Goal: Transaction & Acquisition: Purchase product/service

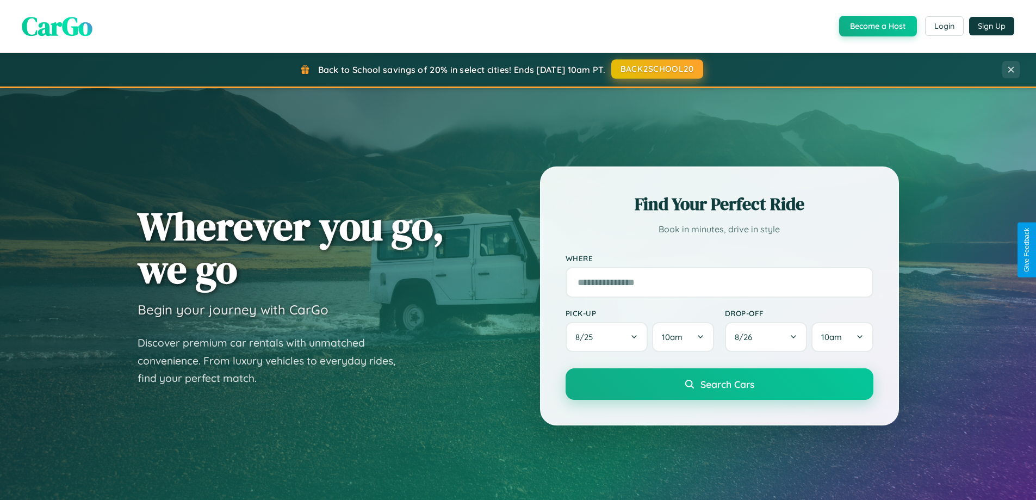
click at [656, 69] on button "BACK2SCHOOL20" at bounding box center [657, 69] width 92 height 20
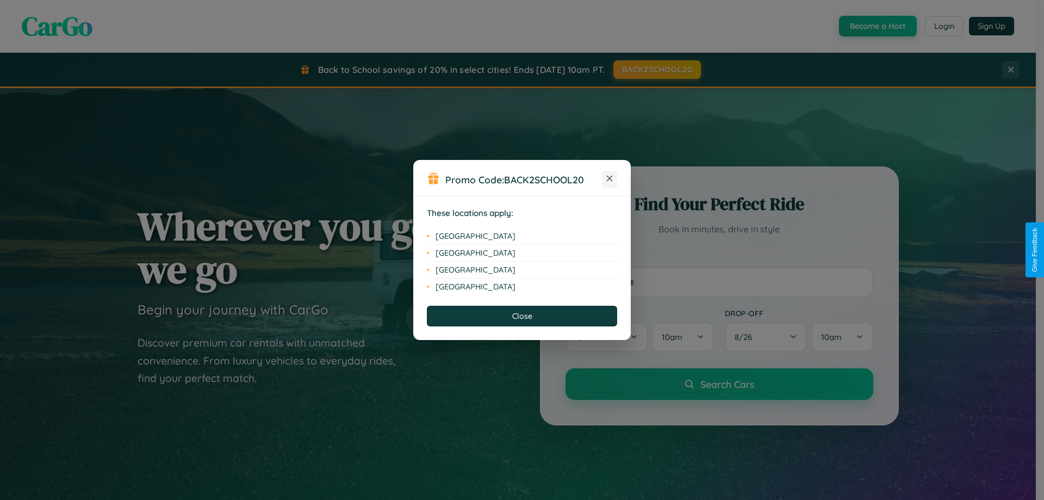
click at [609, 179] on icon at bounding box center [610, 179] width 6 height 6
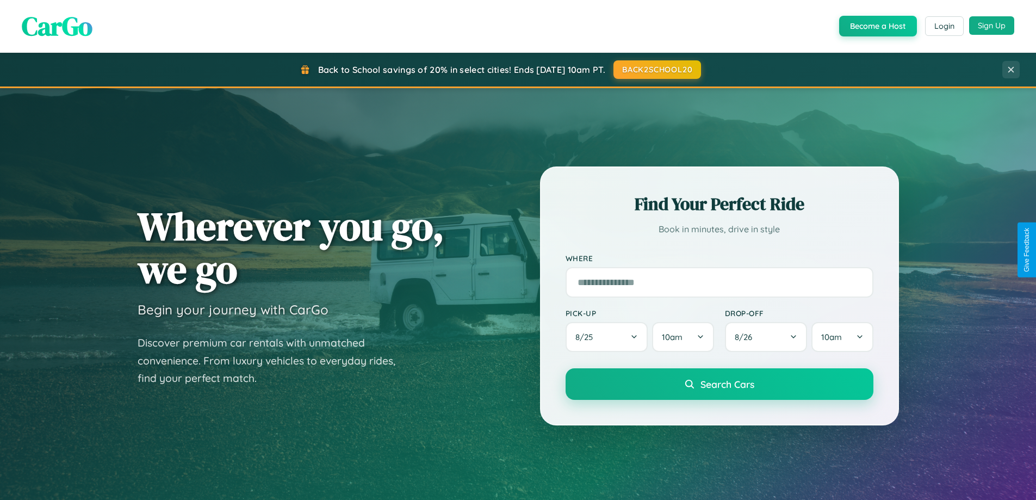
click at [991, 26] on button "Sign Up" at bounding box center [991, 25] width 45 height 18
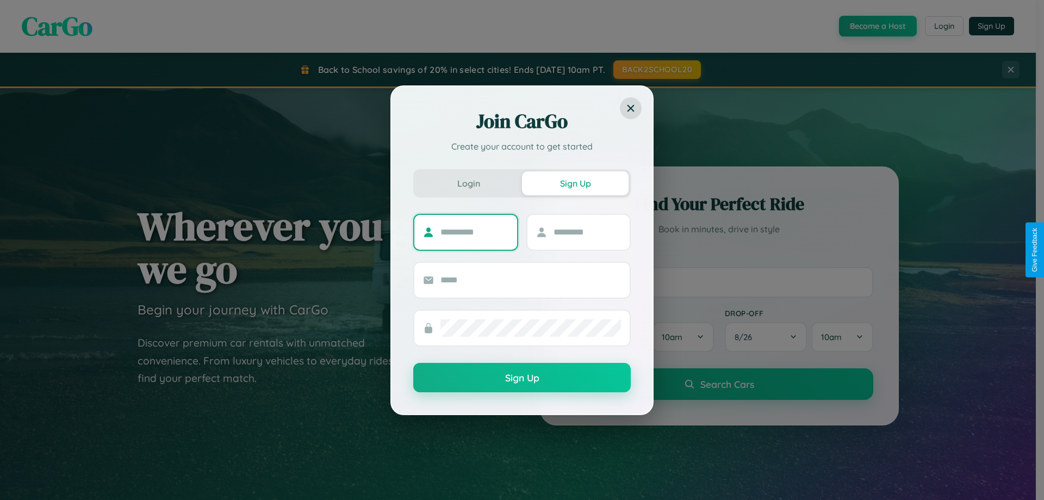
click at [474, 232] on input "text" at bounding box center [474, 231] width 68 height 17
type input "*******"
click at [587, 232] on input "text" at bounding box center [587, 231] width 68 height 17
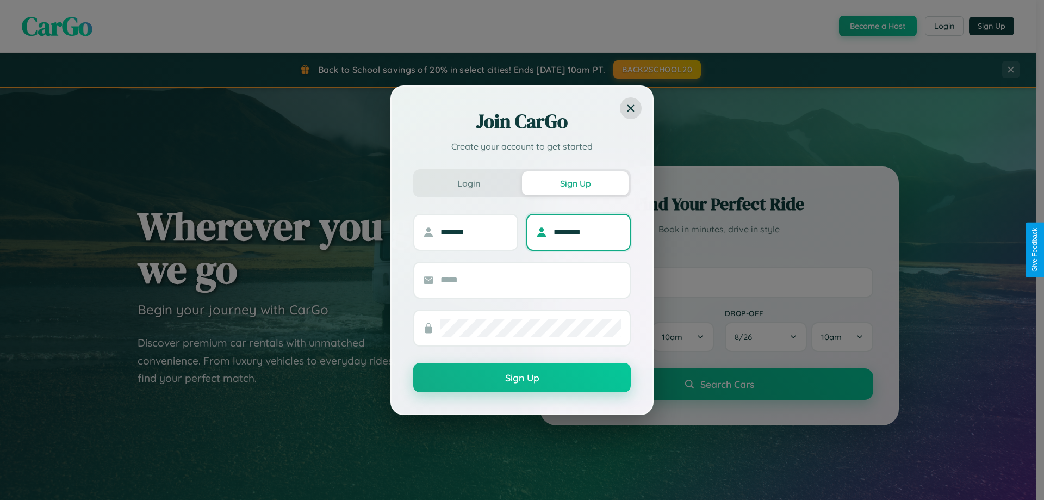
type input "********"
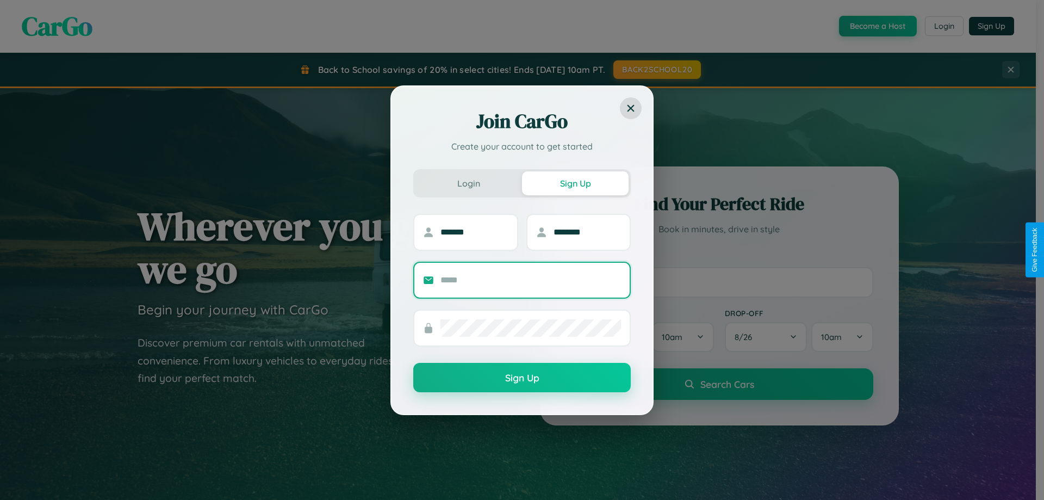
click at [531, 279] on input "text" at bounding box center [530, 279] width 180 height 17
type input "**********"
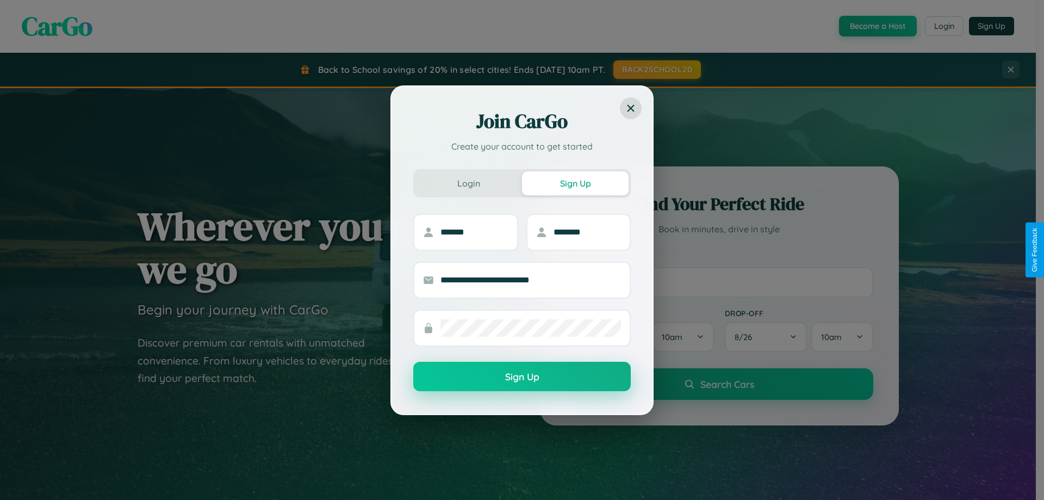
click at [522, 377] on button "Sign Up" at bounding box center [521, 376] width 217 height 29
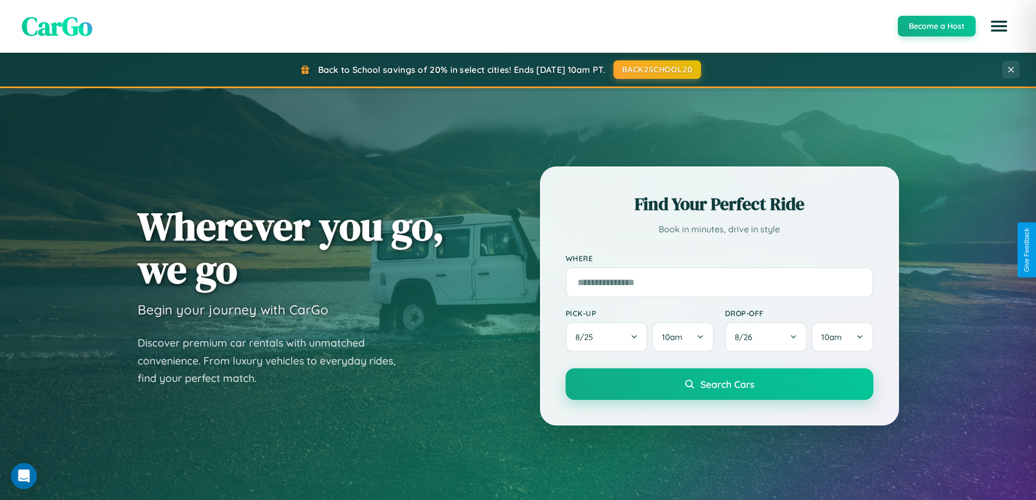
scroll to position [32, 0]
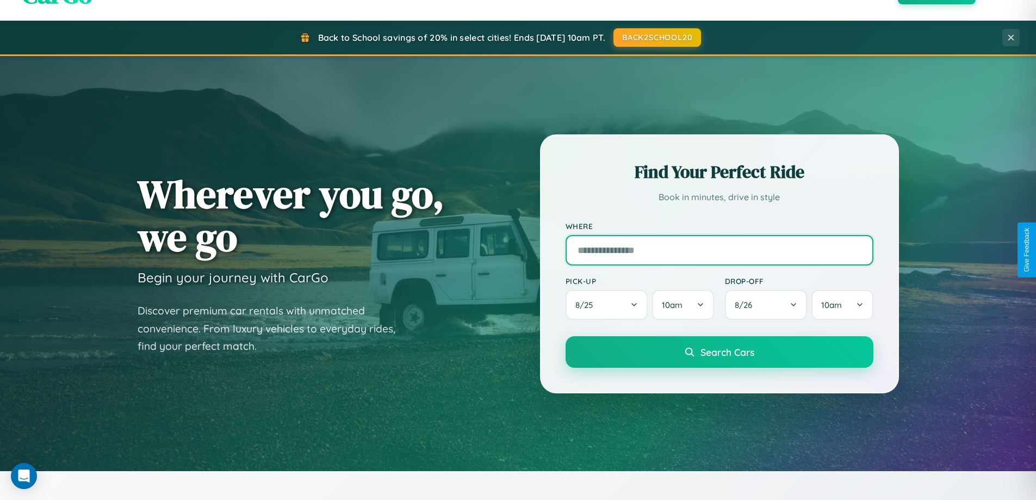
click at [719, 250] on input "text" at bounding box center [719, 250] width 308 height 30
type input "**********"
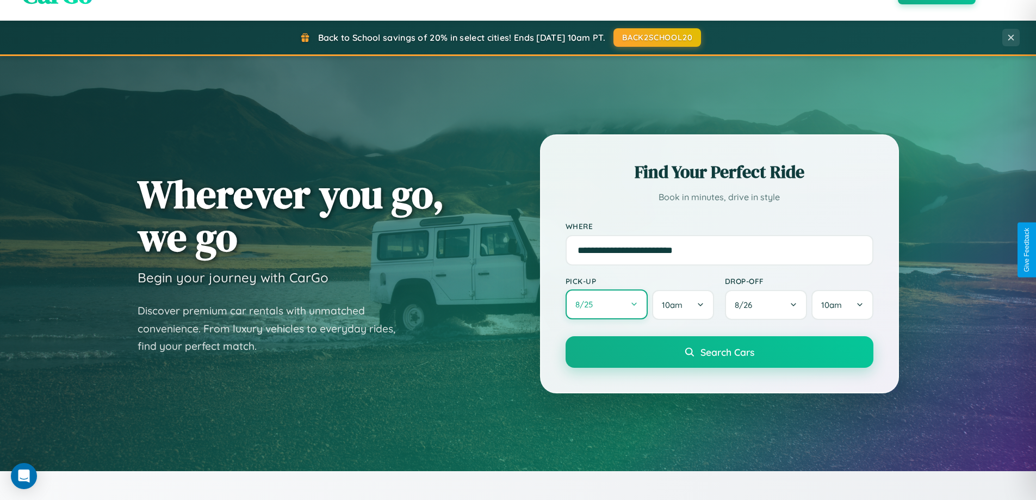
click at [606, 304] on button "8 / 25" at bounding box center [606, 304] width 83 height 30
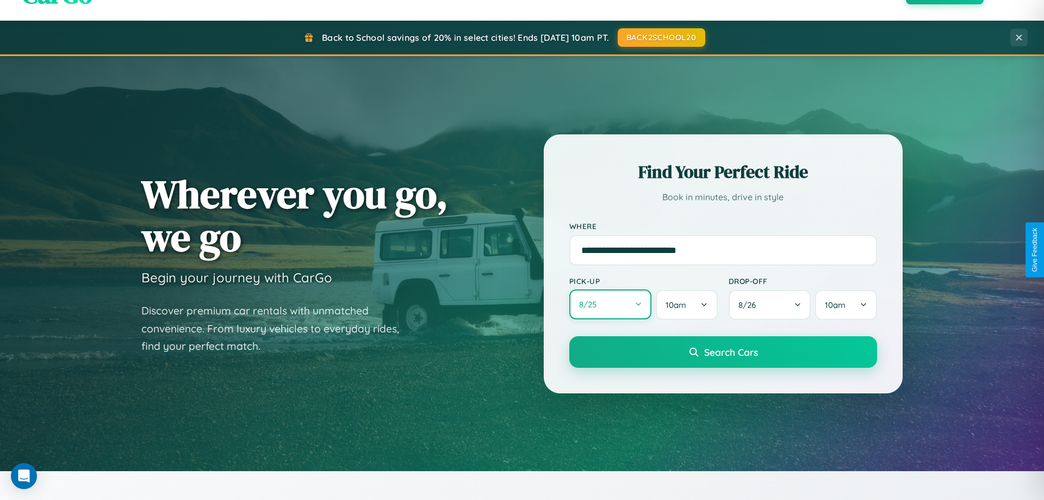
select select "*"
select select "****"
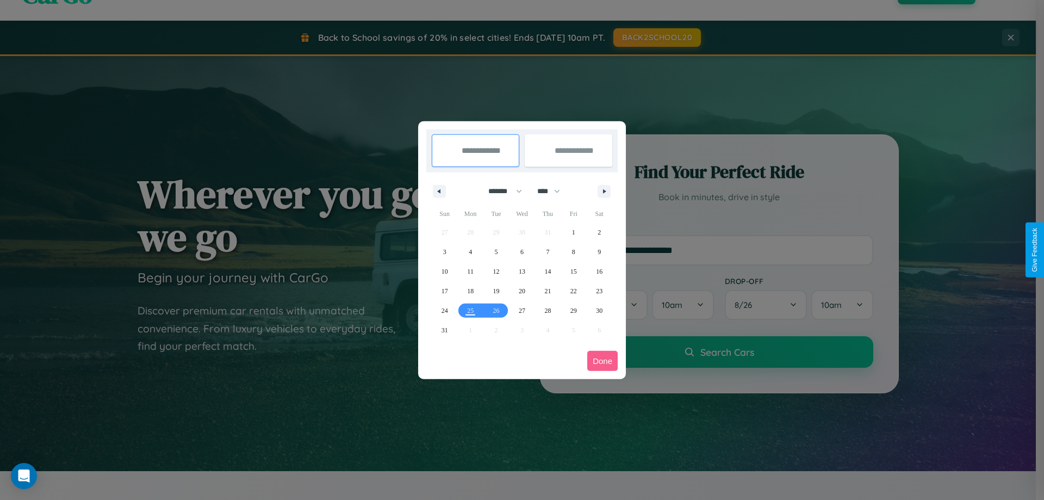
drag, startPoint x: 500, startPoint y: 191, endPoint x: 522, endPoint y: 218, distance: 34.8
click at [500, 191] on select "******* ******** ***** ***** *** **** **** ****** ********* ******* ******** **…" at bounding box center [503, 191] width 46 height 18
select select "*"
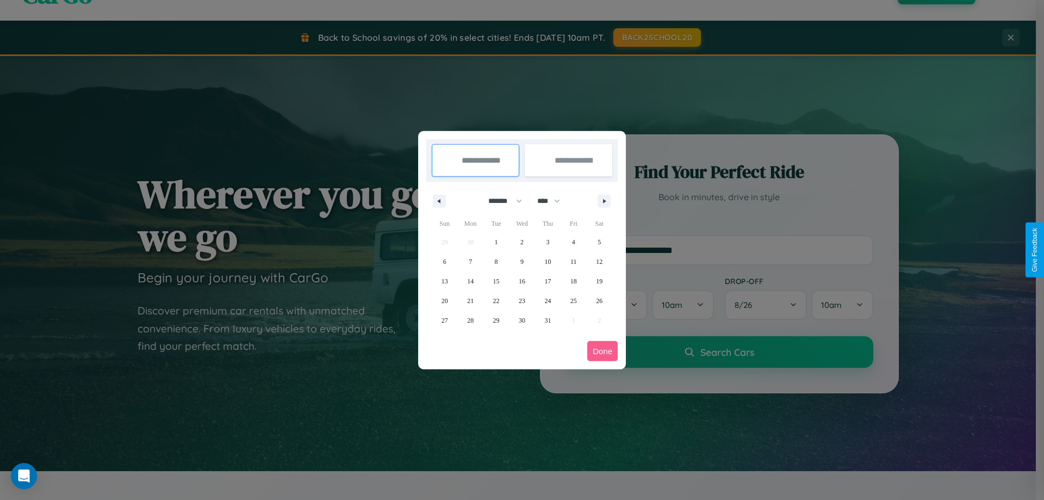
drag, startPoint x: 553, startPoint y: 201, endPoint x: 522, endPoint y: 218, distance: 36.0
click at [553, 201] on select "**** **** **** **** **** **** **** **** **** **** **** **** **** **** **** ****…" at bounding box center [548, 201] width 33 height 18
select select "****"
click at [573, 261] on span "10" at bounding box center [573, 262] width 7 height 20
type input "**********"
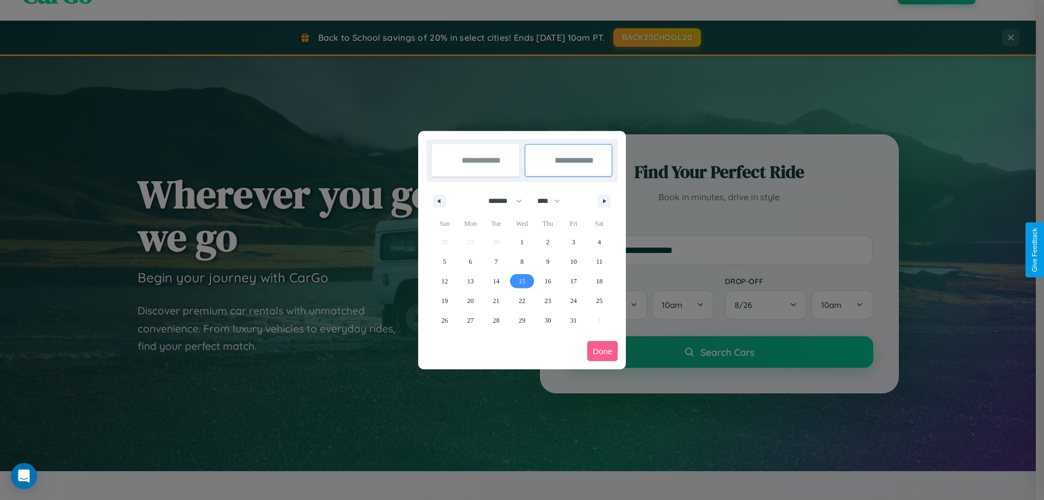
click at [521, 281] on span "15" at bounding box center [522, 281] width 7 height 20
type input "**********"
click at [602, 351] on button "Done" at bounding box center [602, 351] width 30 height 20
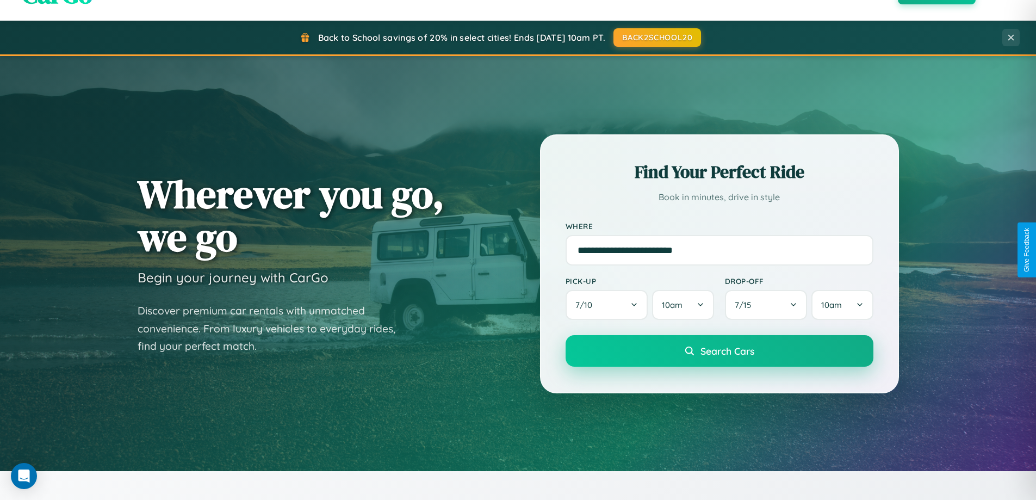
click at [719, 351] on span "Search Cars" at bounding box center [727, 351] width 54 height 12
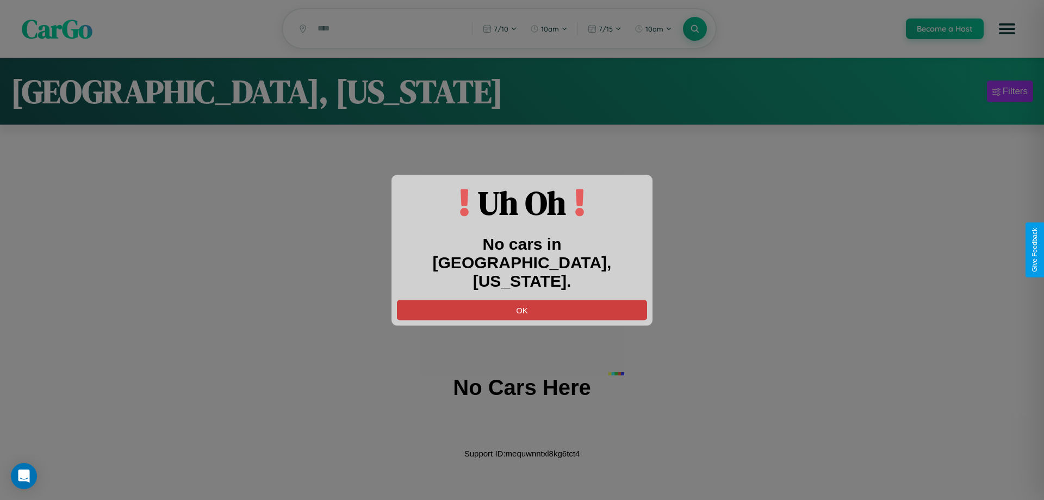
click at [522, 300] on button "OK" at bounding box center [522, 310] width 250 height 20
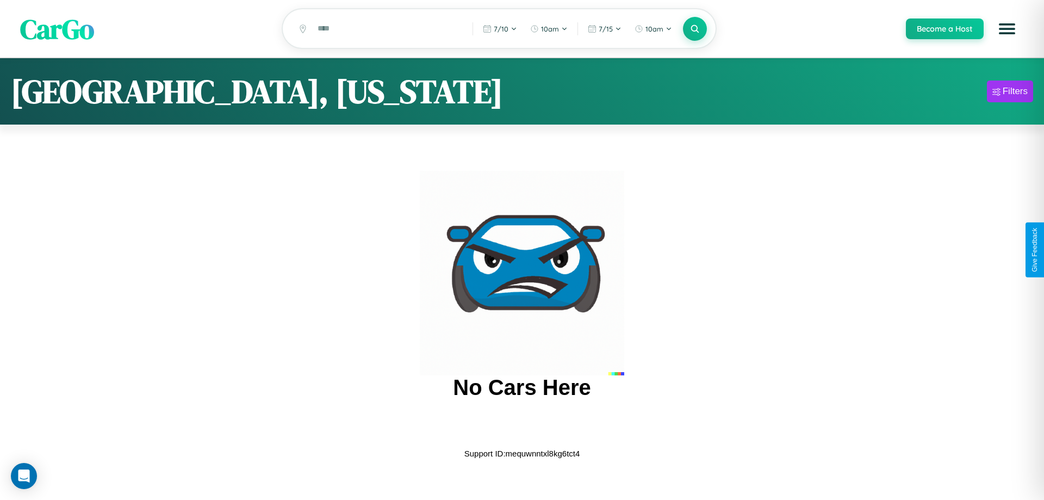
click at [57, 29] on span "CarGo" at bounding box center [57, 29] width 74 height 38
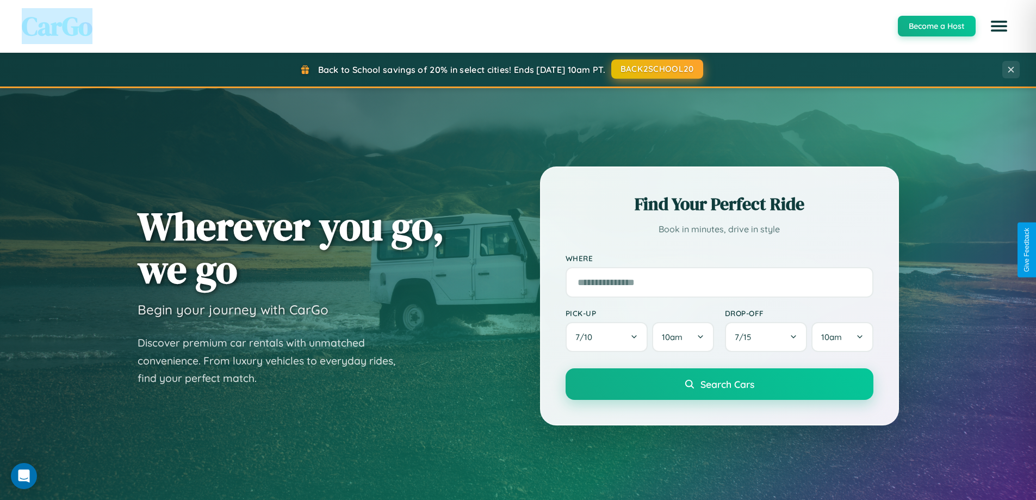
click at [656, 69] on button "BACK2SCHOOL20" at bounding box center [657, 69] width 92 height 20
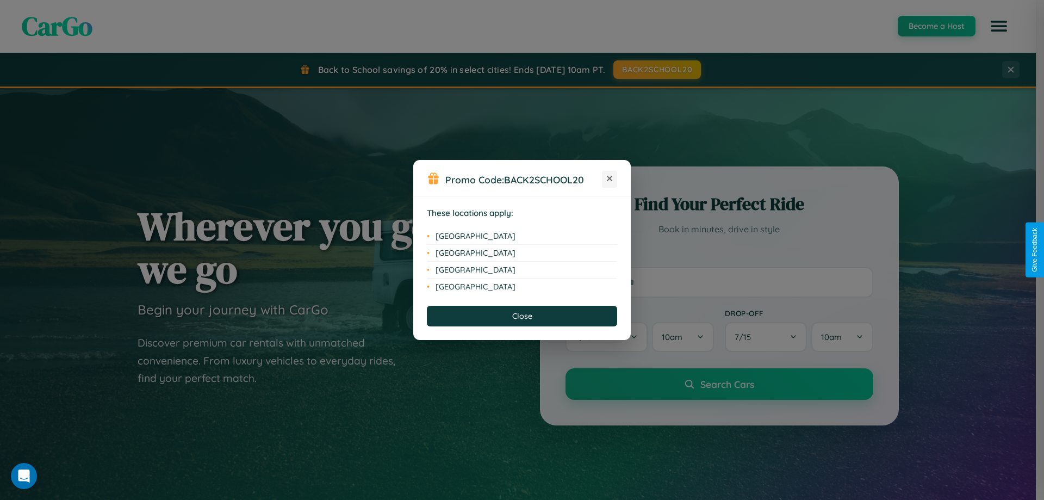
click at [609, 179] on icon at bounding box center [610, 179] width 6 height 6
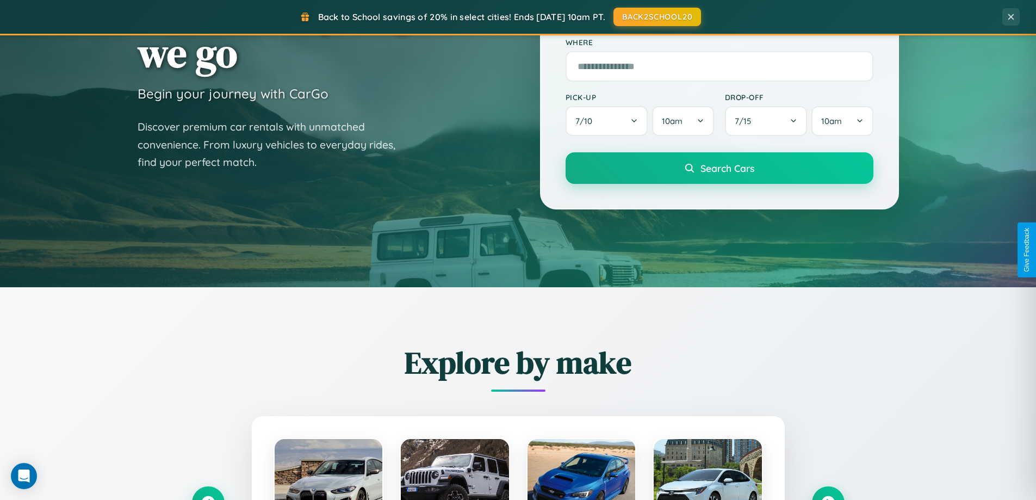
scroll to position [469, 0]
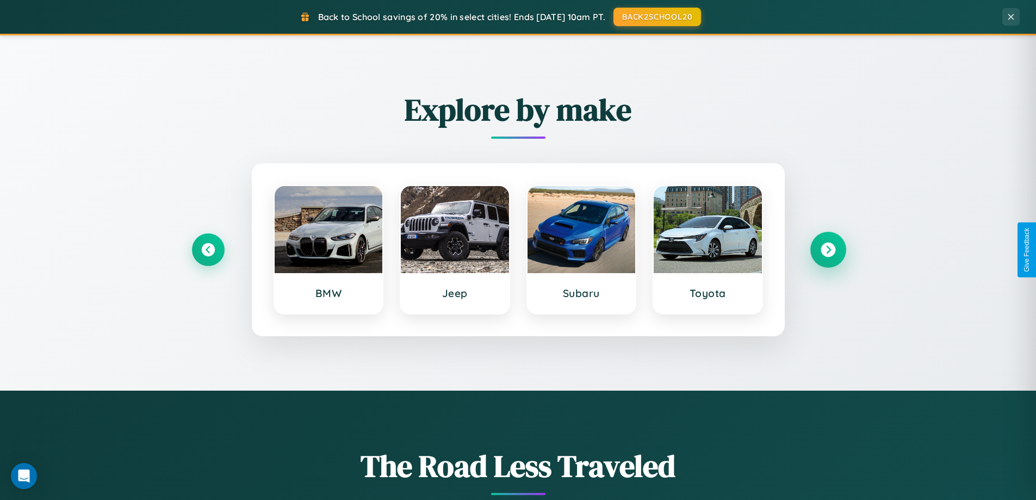
click at [827, 250] on icon at bounding box center [827, 249] width 15 height 15
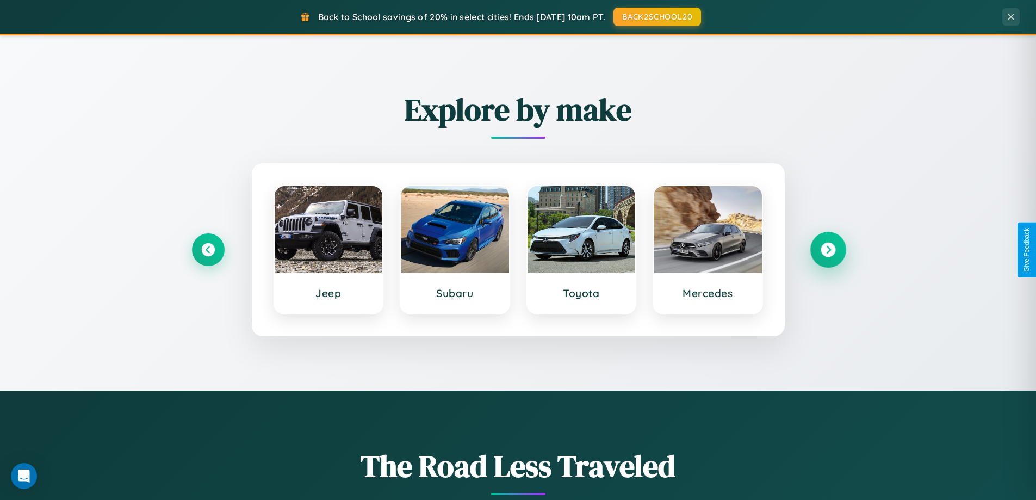
click at [827, 250] on icon at bounding box center [827, 249] width 15 height 15
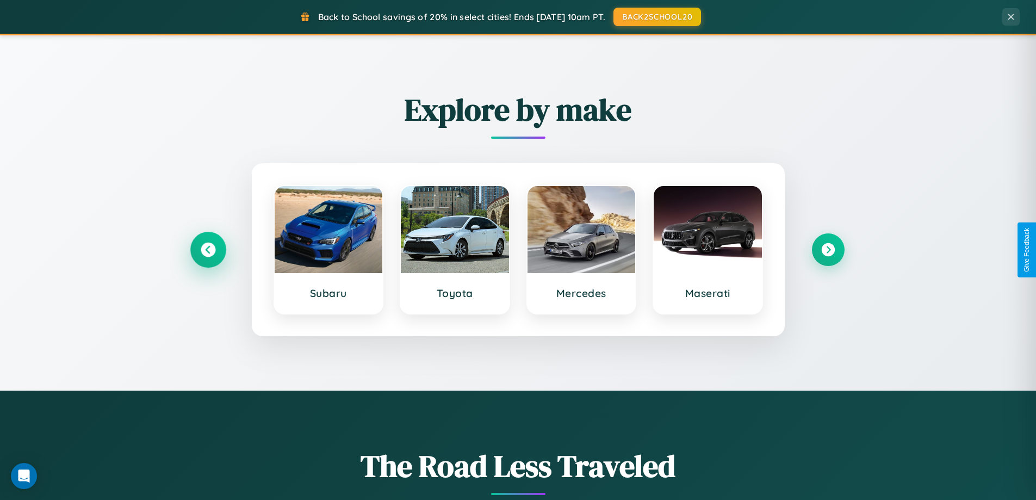
click at [208, 250] on icon at bounding box center [208, 249] width 15 height 15
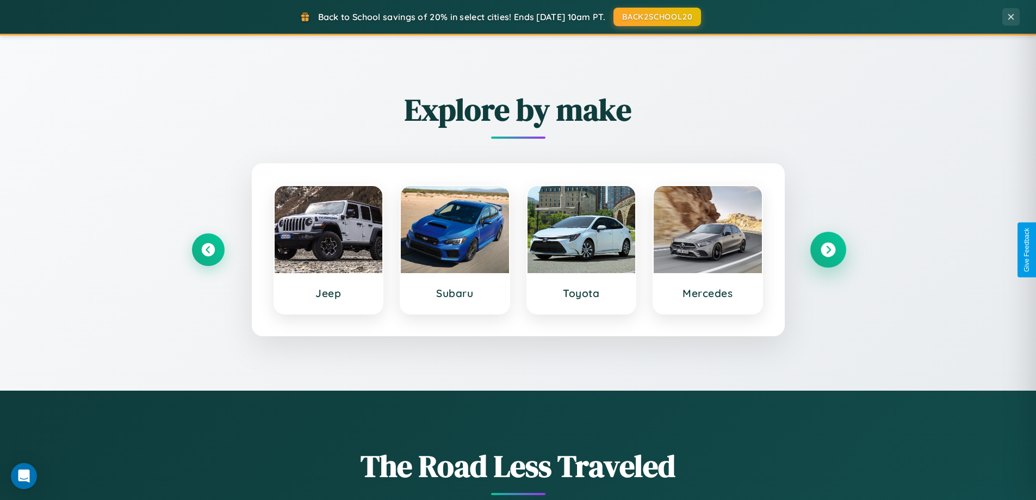
click at [827, 250] on icon at bounding box center [827, 249] width 15 height 15
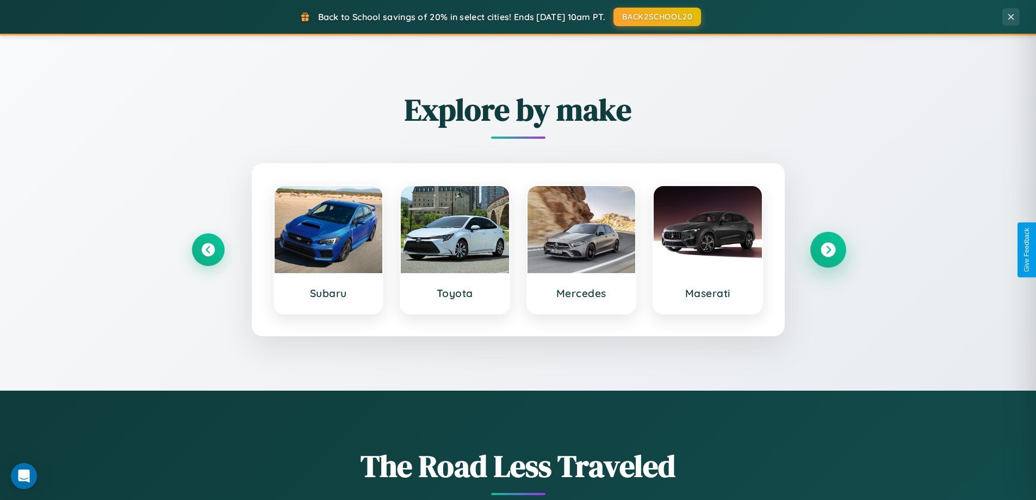
click at [827, 250] on icon at bounding box center [827, 249] width 15 height 15
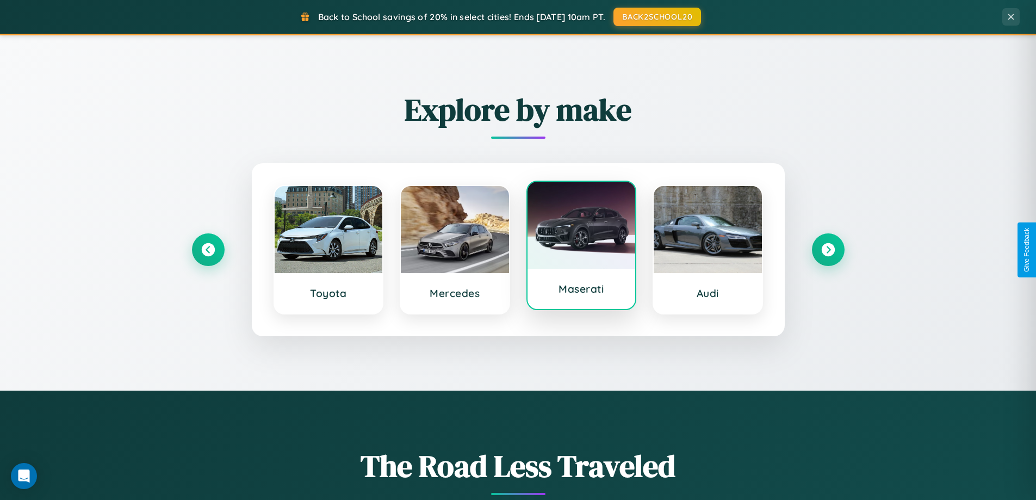
click at [581, 247] on div at bounding box center [581, 225] width 108 height 87
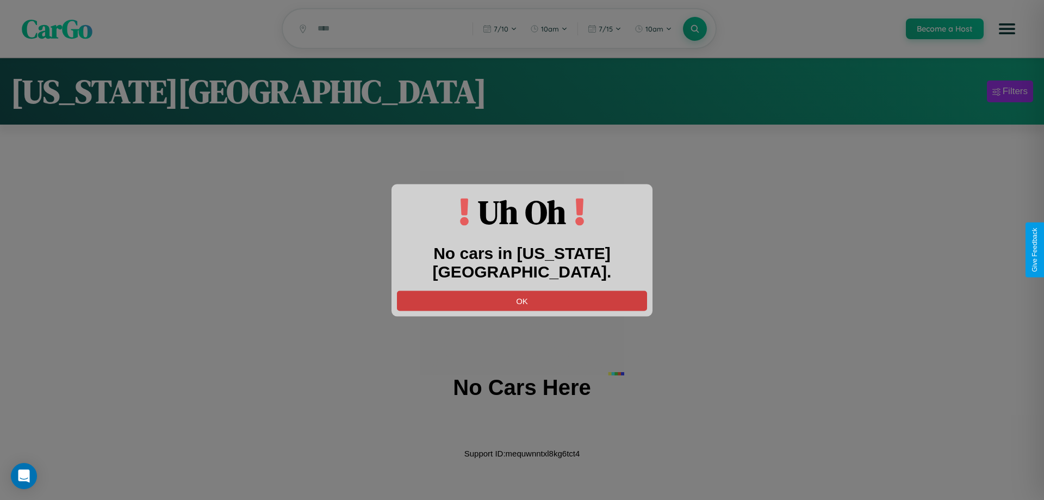
click at [522, 290] on button "OK" at bounding box center [522, 300] width 250 height 20
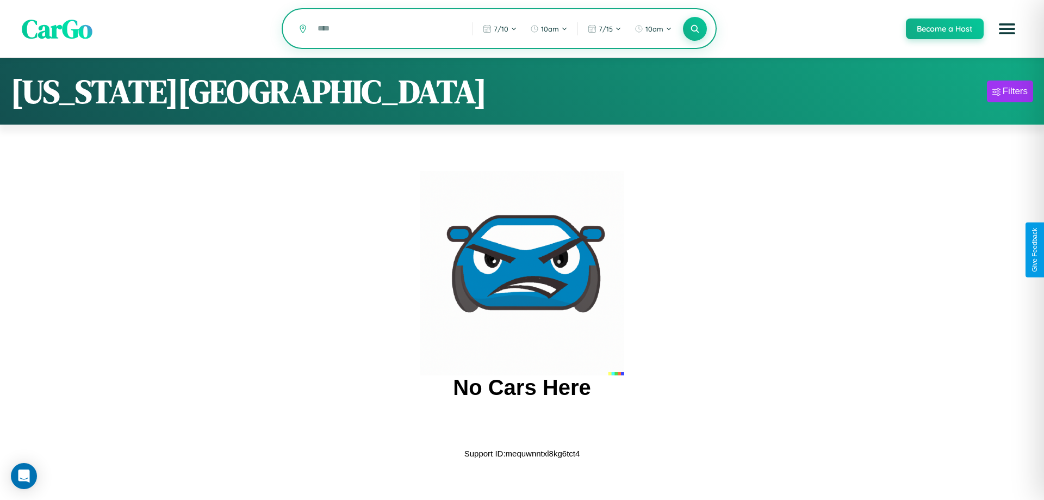
click at [387, 29] on input "text" at bounding box center [386, 28] width 149 height 19
type input "*"
type input "******"
click at [694, 29] on icon at bounding box center [694, 28] width 10 height 10
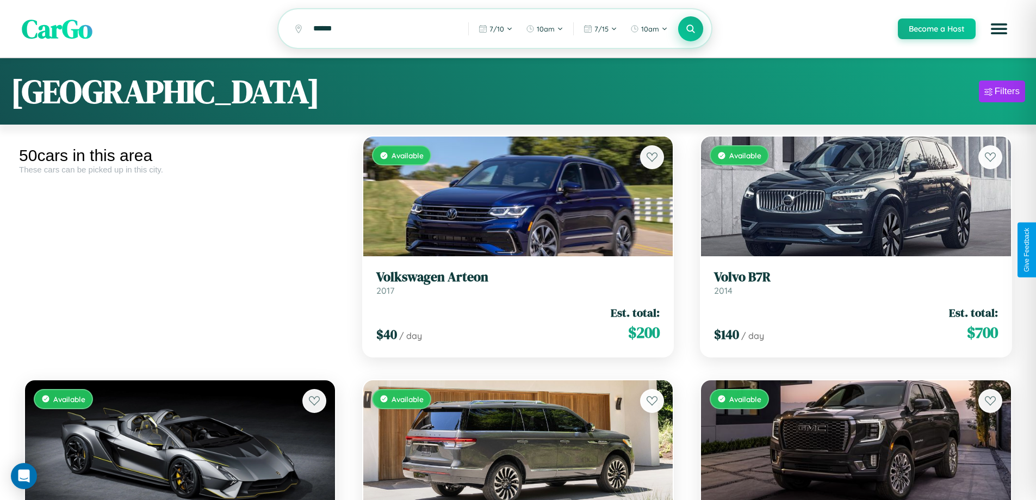
scroll to position [3561, 0]
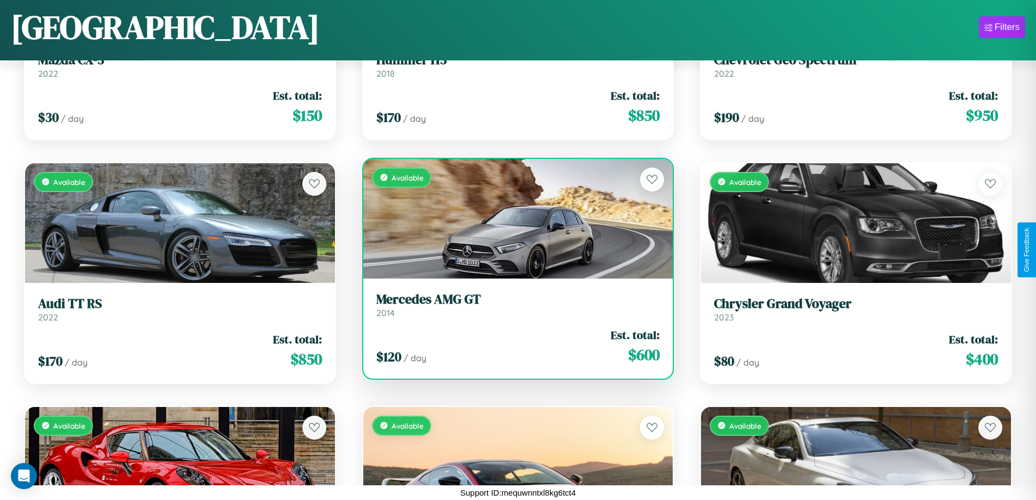
click at [513, 220] on div "Available" at bounding box center [518, 219] width 310 height 120
click at [513, 218] on div "Available" at bounding box center [518, 219] width 310 height 120
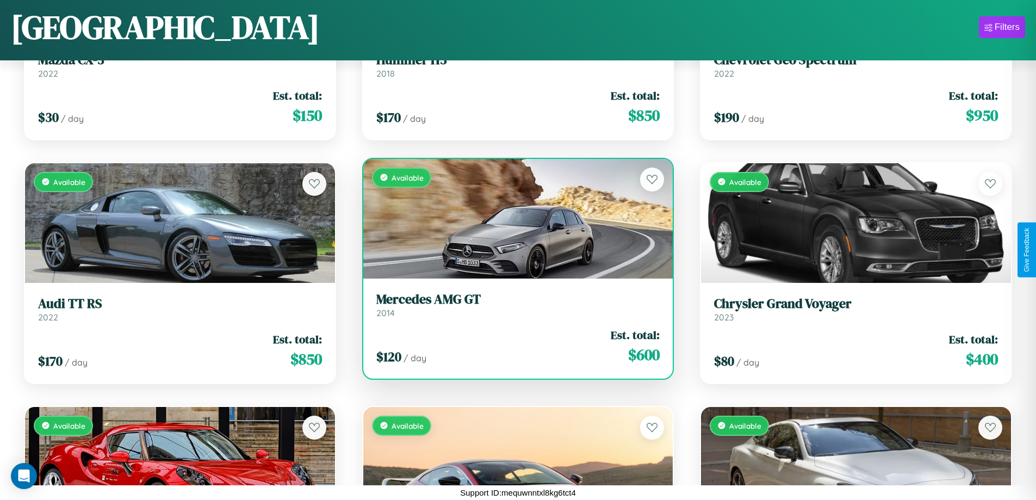
click at [513, 218] on div "Available" at bounding box center [518, 219] width 310 height 120
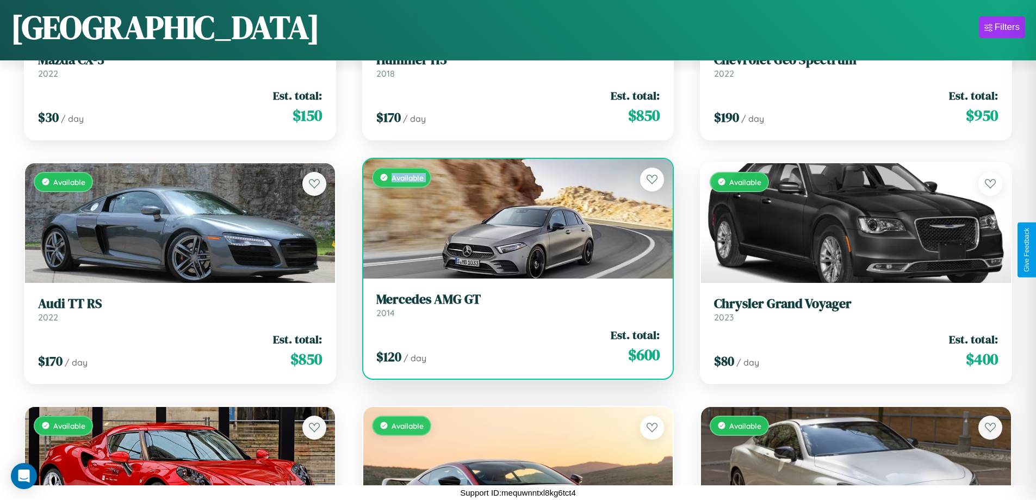
click at [513, 218] on div "Available" at bounding box center [518, 219] width 310 height 120
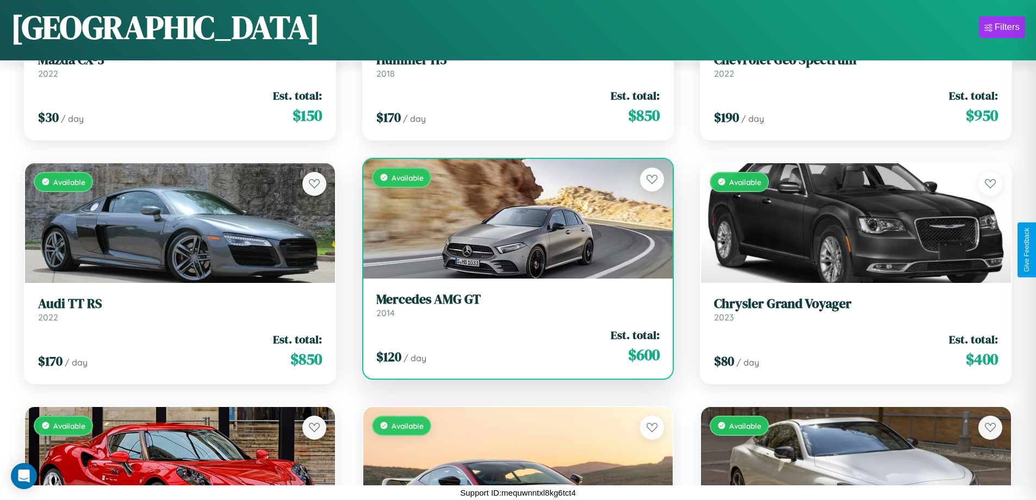
click at [513, 218] on div "Available" at bounding box center [518, 219] width 310 height 120
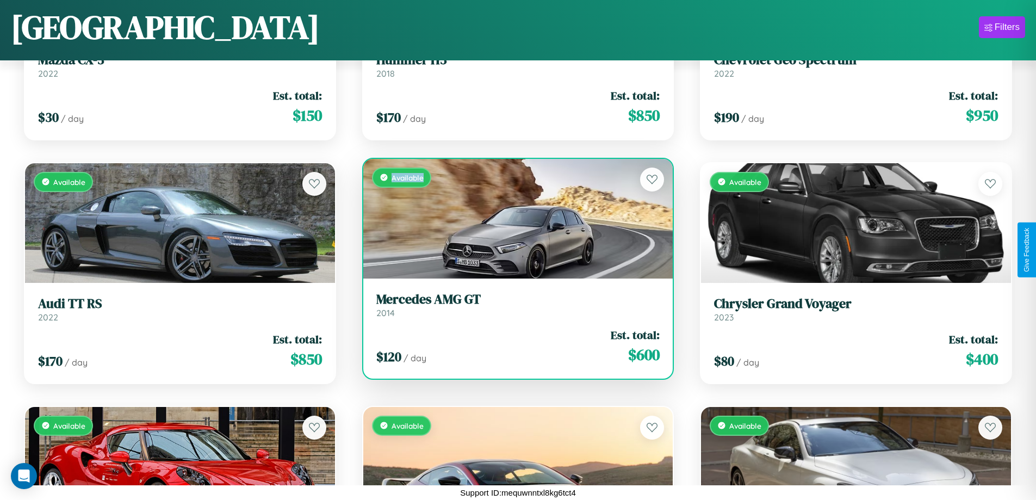
click at [513, 218] on div "Available" at bounding box center [518, 219] width 310 height 120
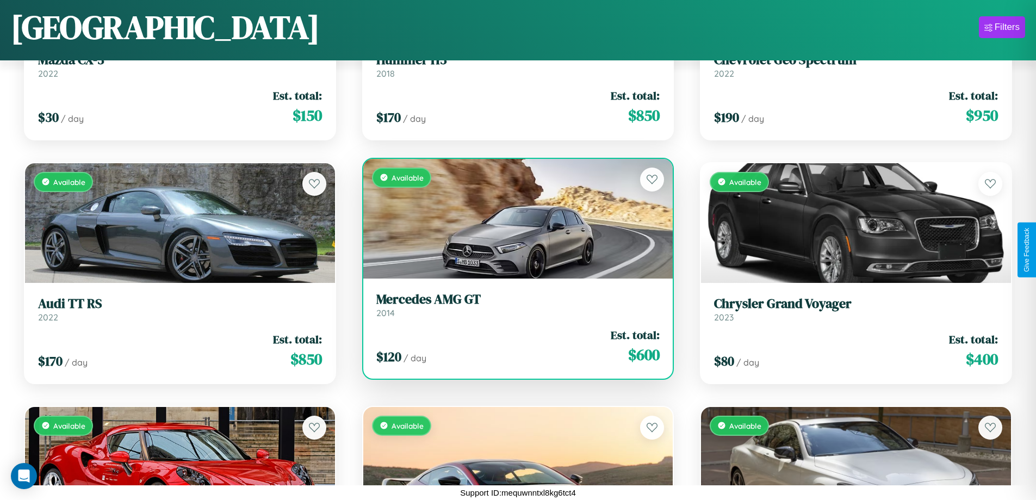
click at [513, 304] on h3 "Mercedes AMG GT" at bounding box center [518, 299] width 284 height 16
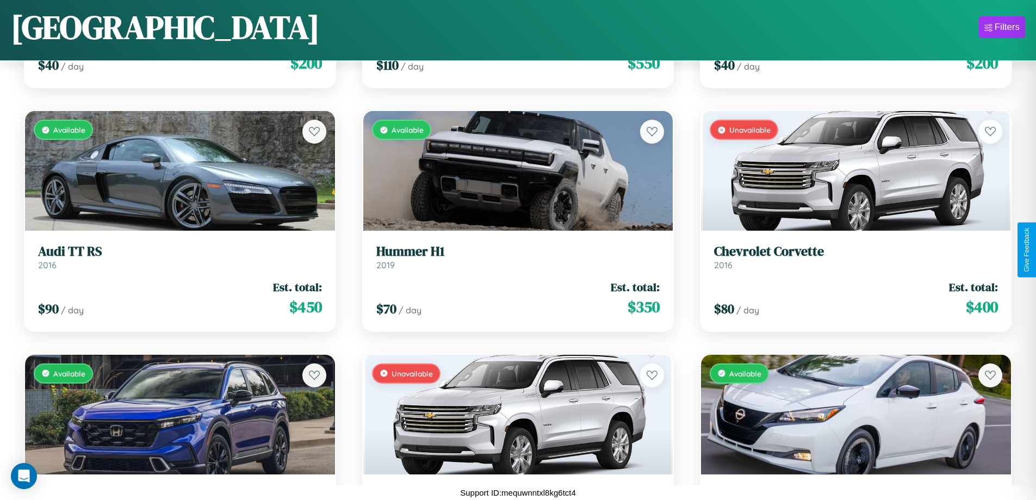
scroll to position [1126, 0]
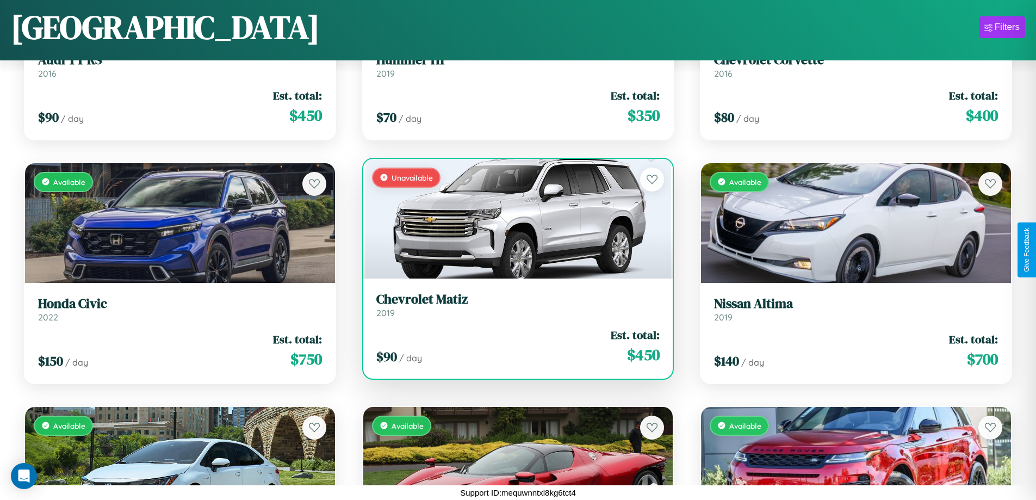
click at [513, 304] on h3 "Chevrolet Matiz" at bounding box center [518, 299] width 284 height 16
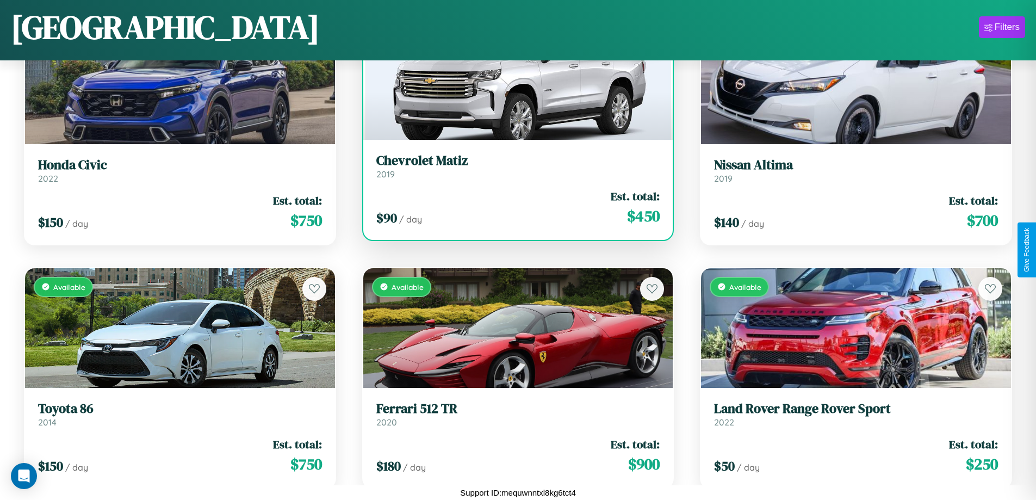
scroll to position [2101, 0]
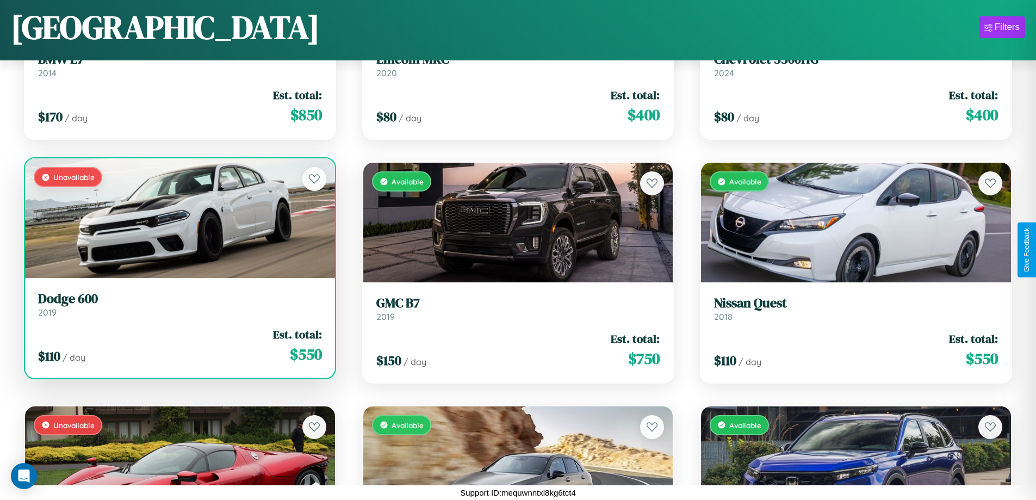
click at [178, 306] on link "Dodge 600 2019" at bounding box center [180, 304] width 284 height 27
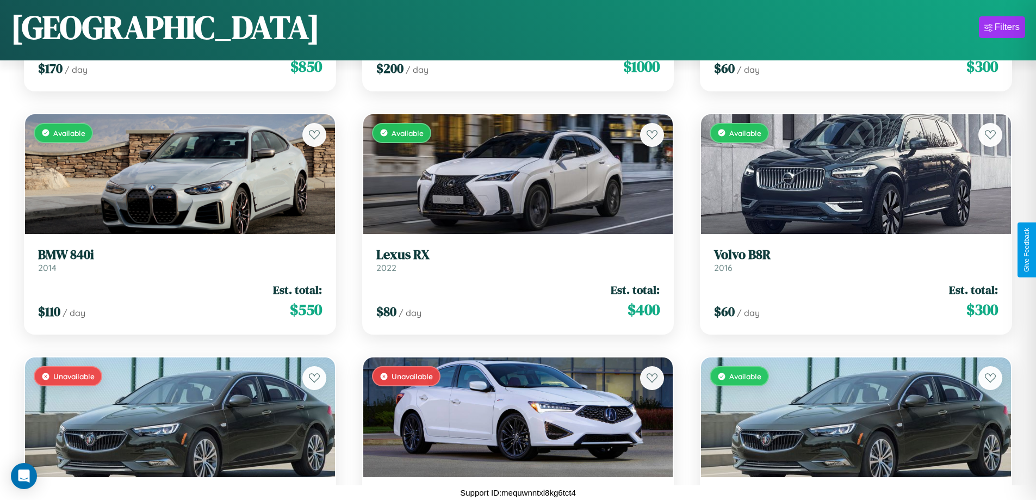
scroll to position [3074, 0]
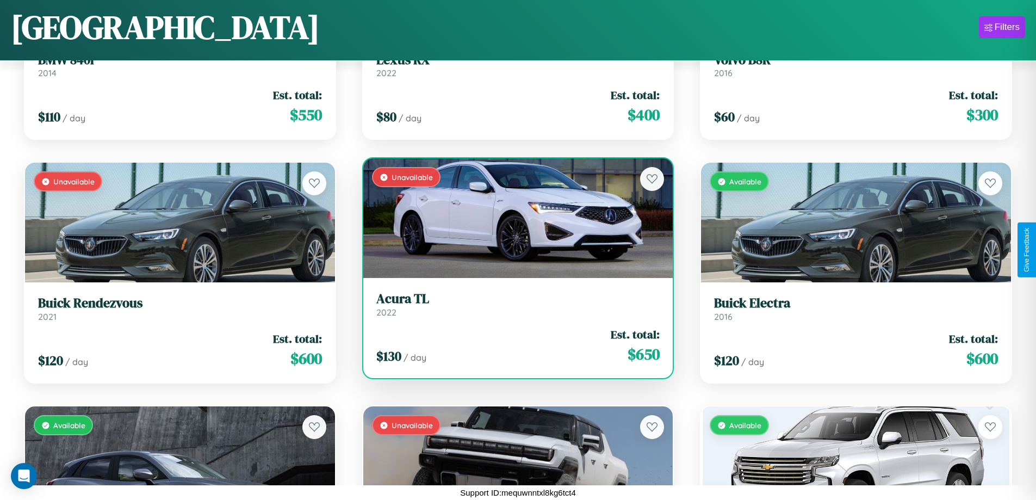
click at [513, 304] on h3 "Acura TL" at bounding box center [518, 299] width 284 height 16
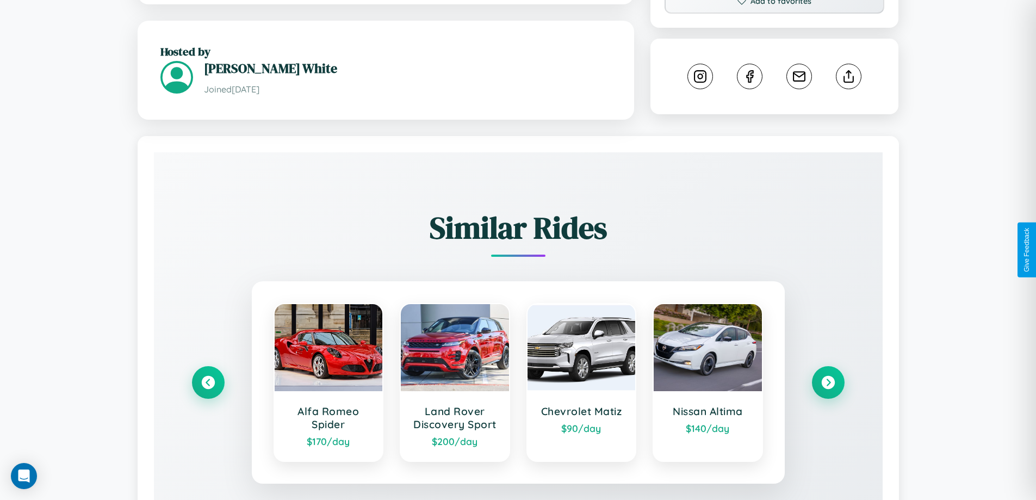
scroll to position [610, 0]
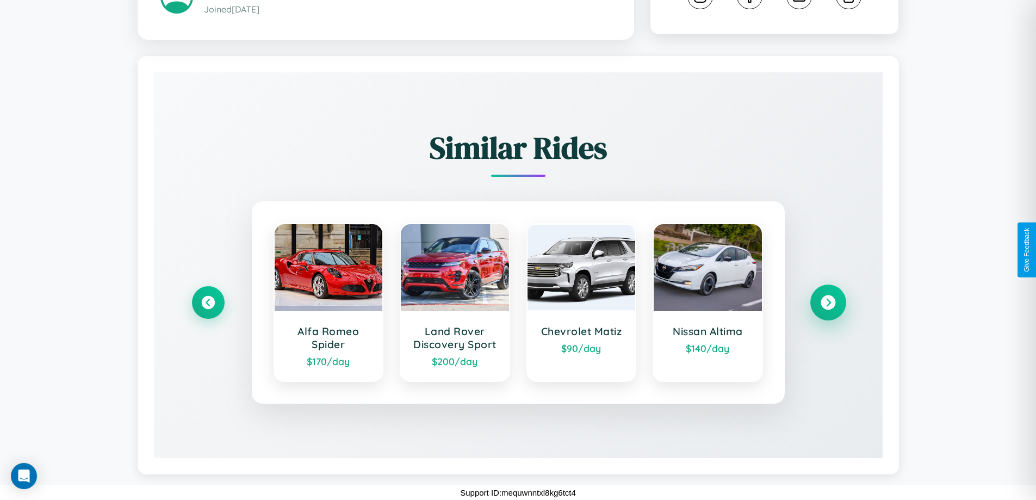
click at [827, 302] on icon at bounding box center [827, 302] width 15 height 15
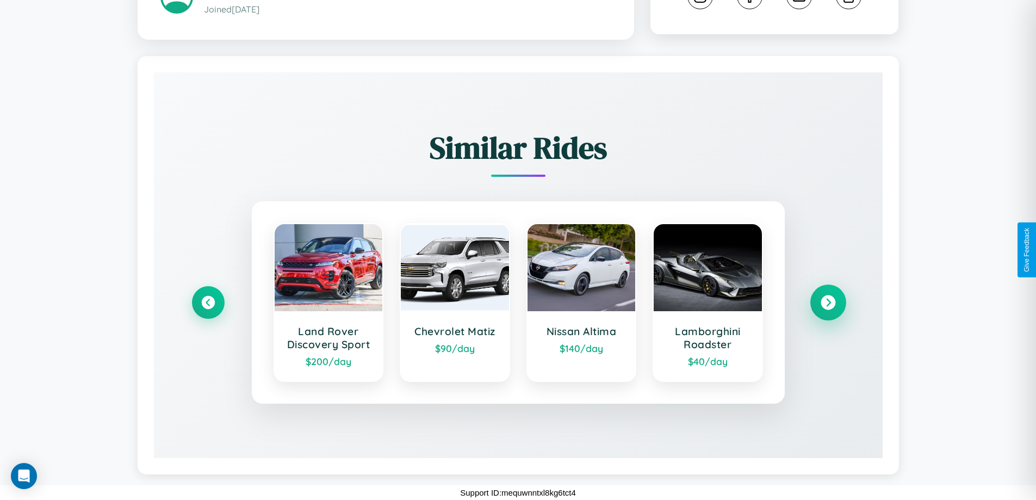
click at [827, 302] on icon at bounding box center [827, 302] width 15 height 15
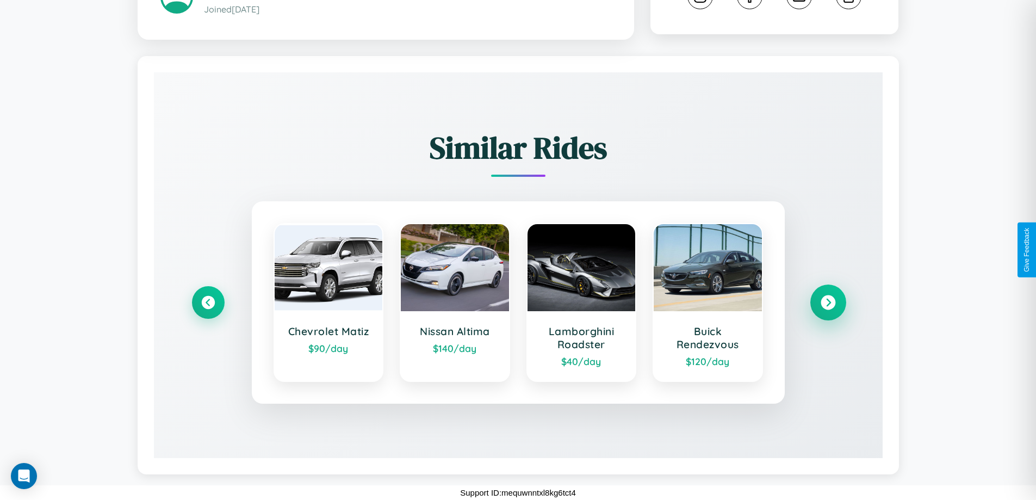
click at [827, 302] on icon at bounding box center [827, 302] width 15 height 15
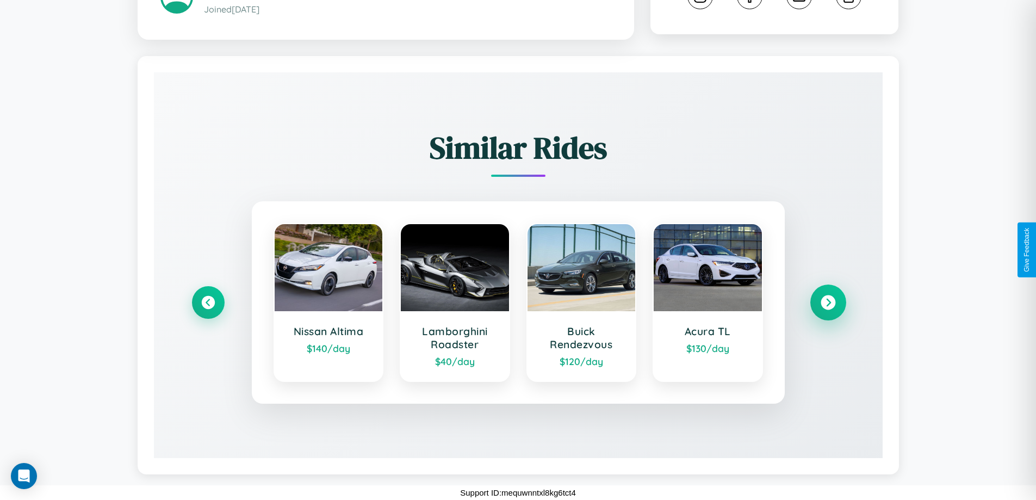
click at [827, 302] on icon at bounding box center [827, 302] width 15 height 15
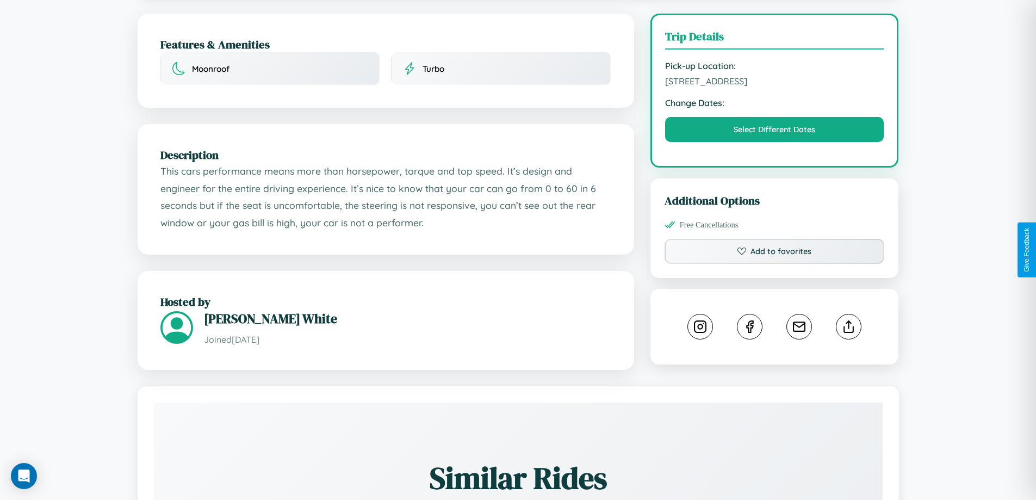
scroll to position [282, 0]
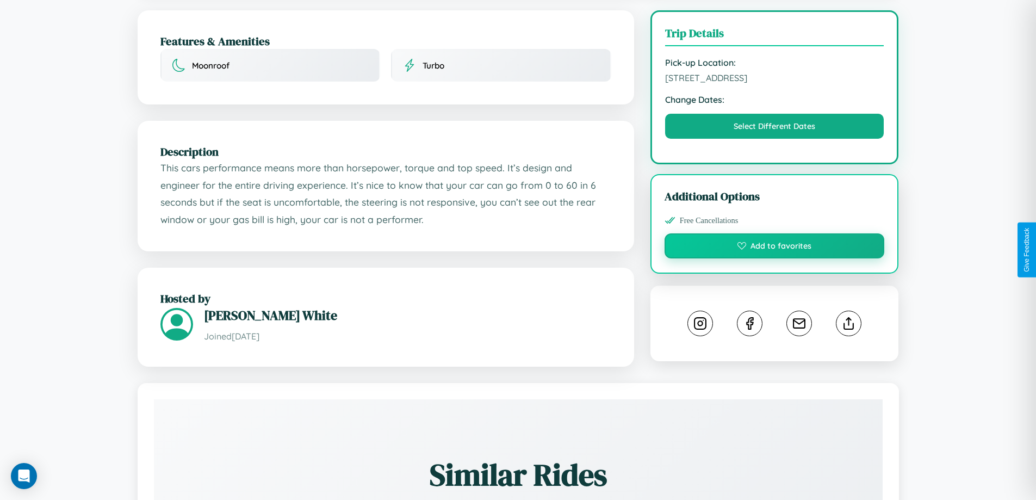
click at [774, 247] on button "Add to favorites" at bounding box center [774, 245] width 220 height 25
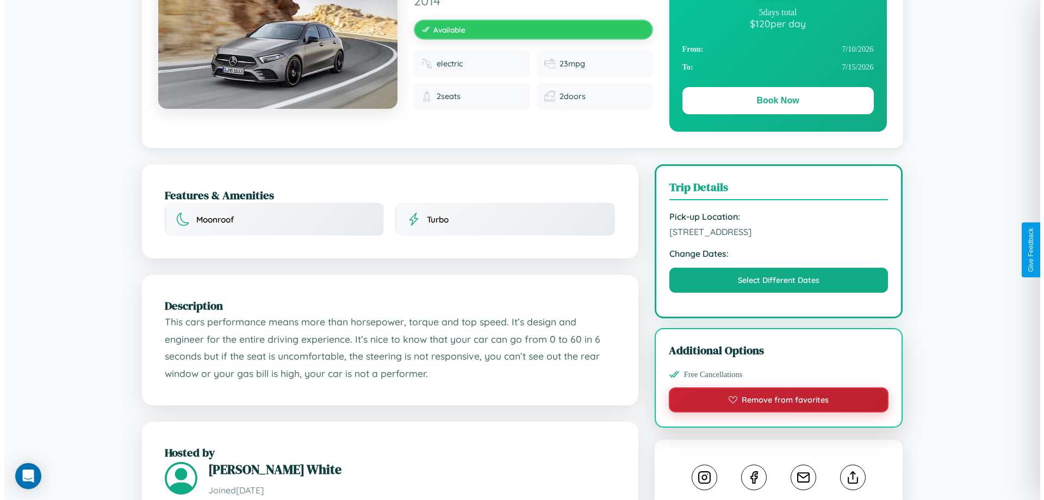
scroll to position [0, 0]
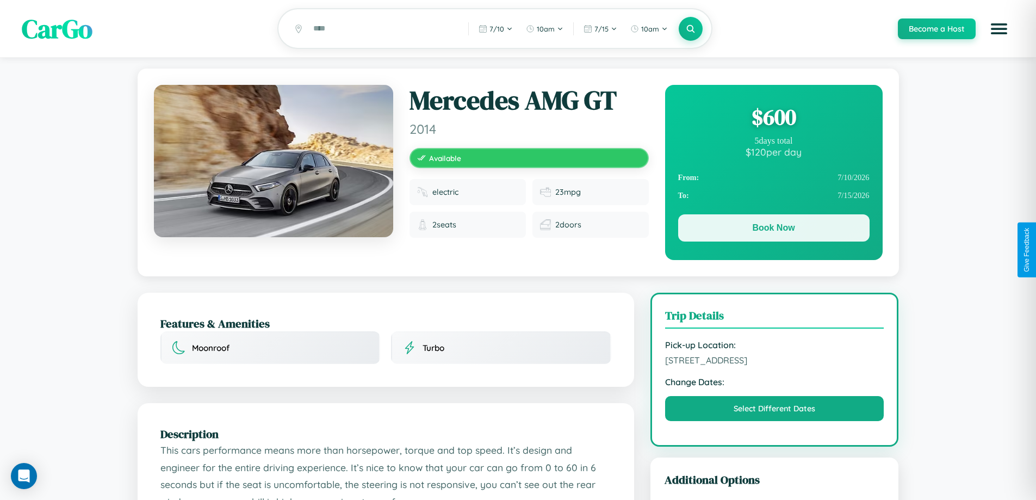
click at [773, 229] on button "Book Now" at bounding box center [773, 227] width 191 height 27
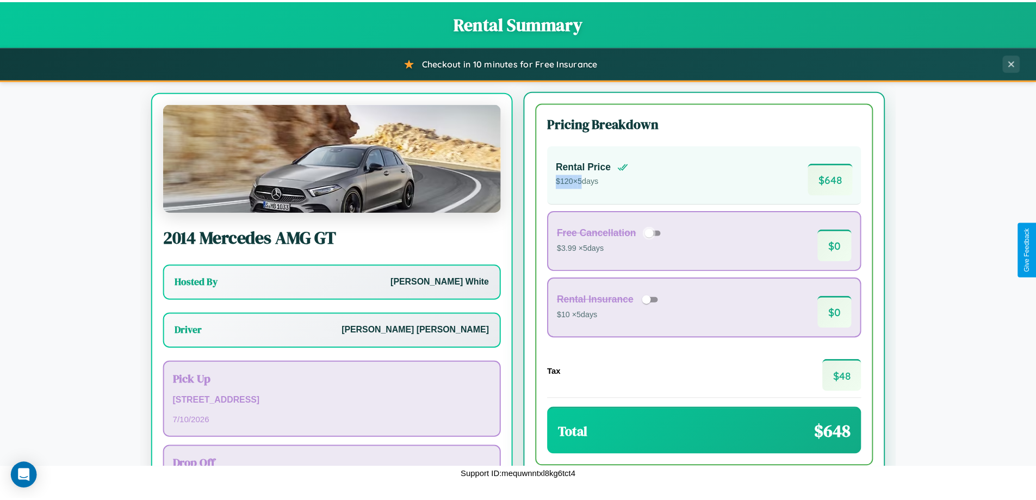
scroll to position [51, 0]
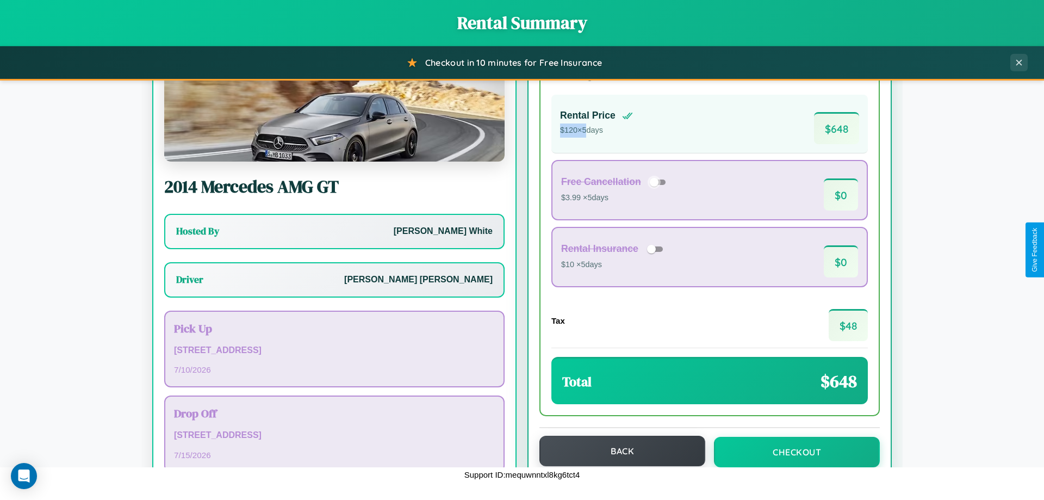
click at [617, 451] on button "Back" at bounding box center [622, 450] width 166 height 30
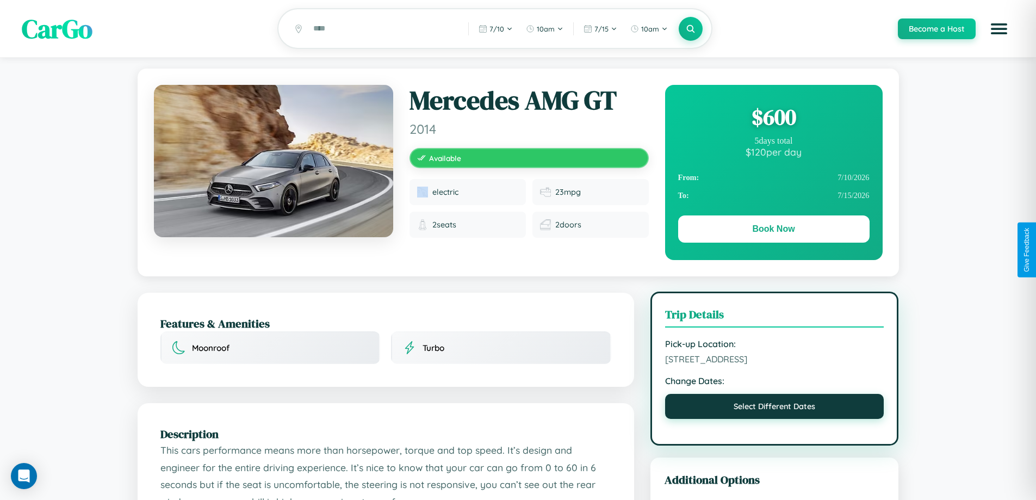
click at [774, 408] on button "Select Different Dates" at bounding box center [774, 406] width 219 height 25
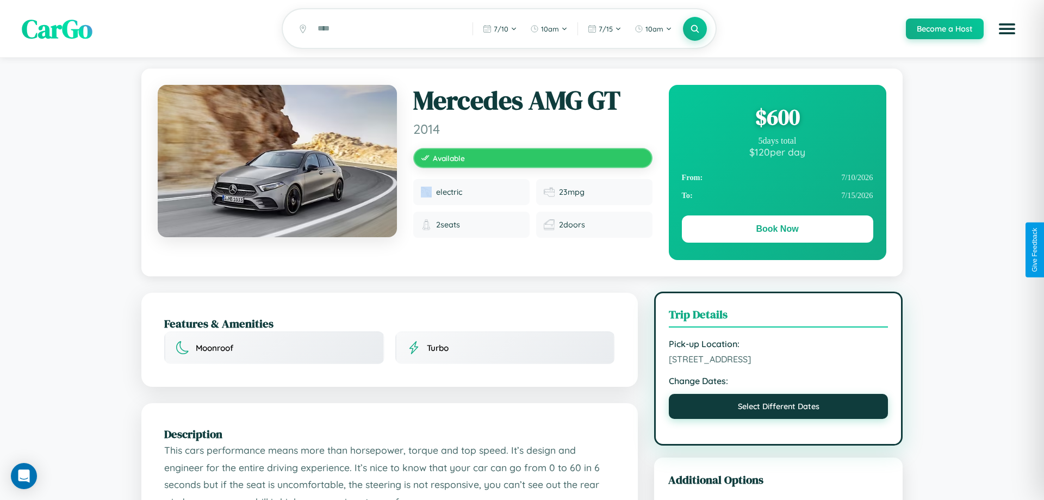
select select "*"
select select "****"
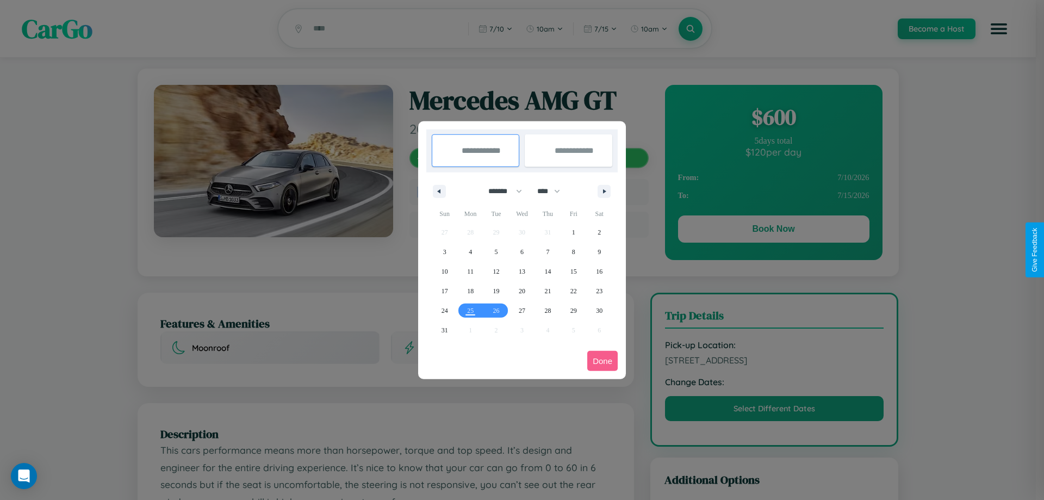
drag, startPoint x: 500, startPoint y: 191, endPoint x: 522, endPoint y: 218, distance: 34.8
click at [500, 191] on select "******* ******** ***** ***** *** **** **** ****** ********* ******* ******** **…" at bounding box center [503, 191] width 46 height 18
select select "*"
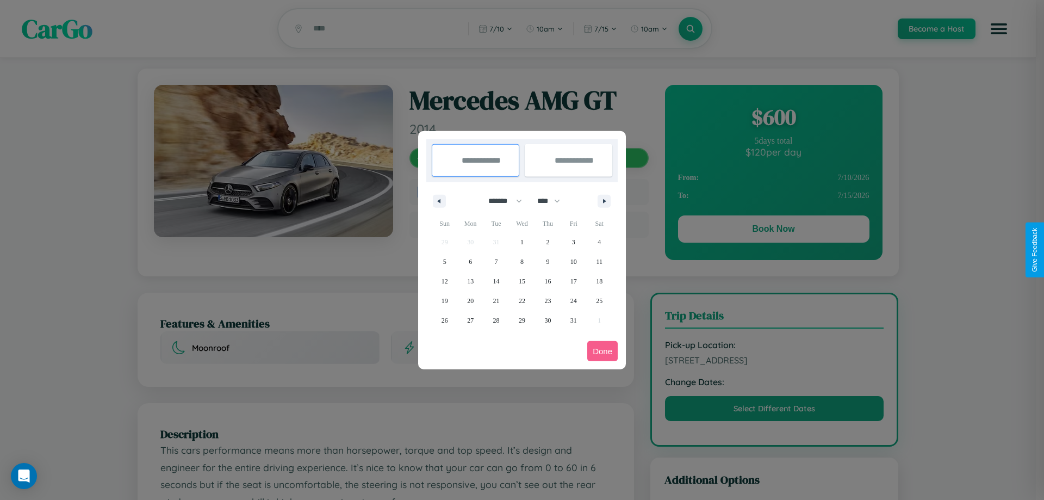
drag, startPoint x: 553, startPoint y: 201, endPoint x: 522, endPoint y: 218, distance: 36.0
click at [553, 201] on select "**** **** **** **** **** **** **** **** **** **** **** **** **** **** **** ****…" at bounding box center [548, 201] width 33 height 18
select select "****"
click at [496, 281] on span "13" at bounding box center [496, 281] width 7 height 20
type input "**********"
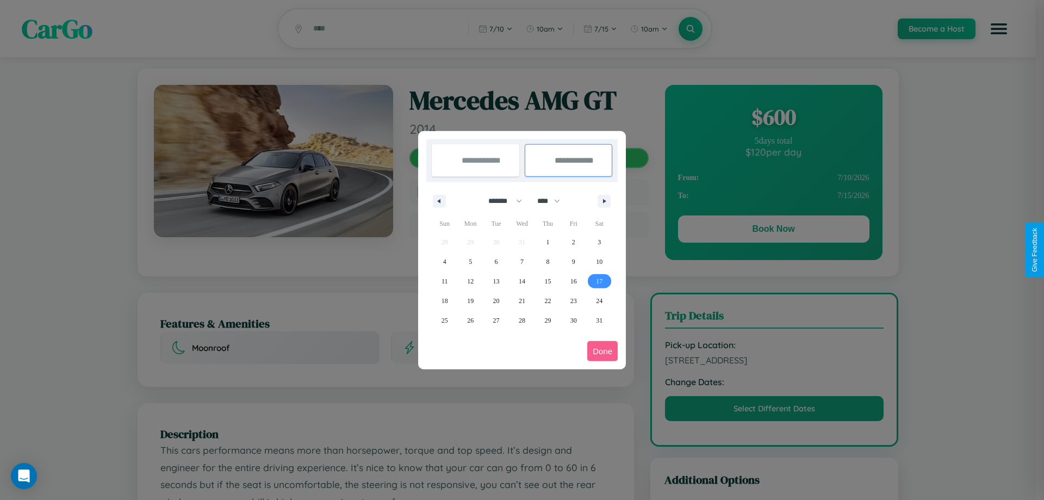
click at [599, 281] on span "17" at bounding box center [599, 281] width 7 height 20
type input "**********"
click at [602, 351] on button "Done" at bounding box center [602, 351] width 30 height 20
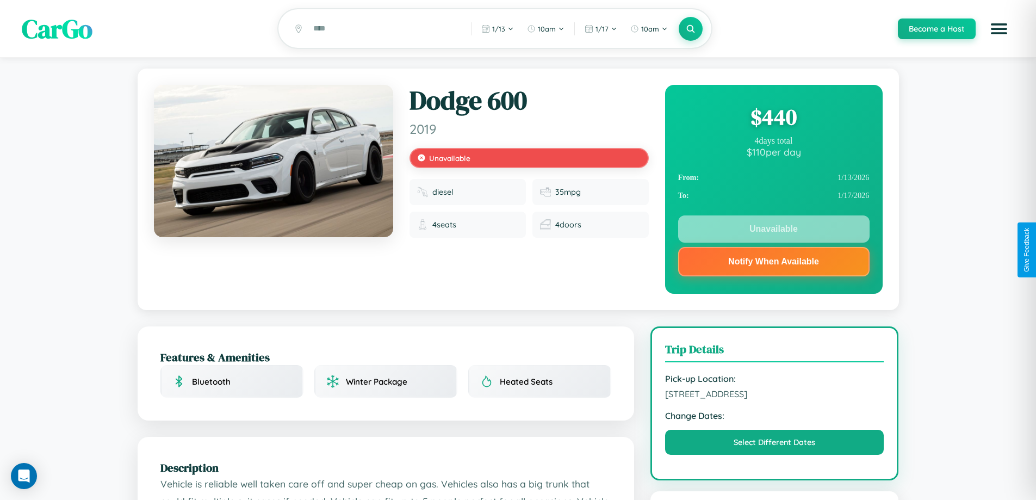
click at [773, 119] on div "$ 440" at bounding box center [773, 116] width 191 height 29
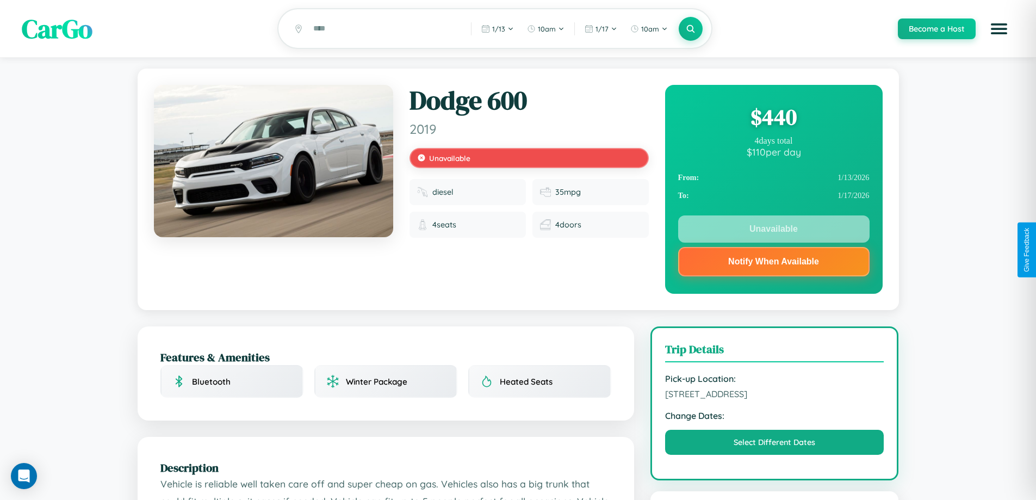
click at [773, 119] on div "$ 440" at bounding box center [773, 116] width 191 height 29
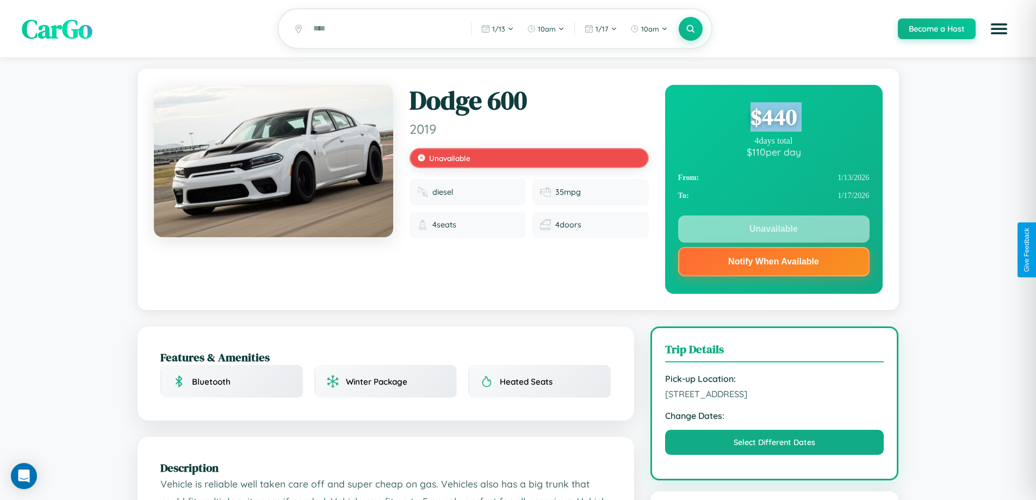
click at [773, 119] on div "$ 440" at bounding box center [773, 116] width 191 height 29
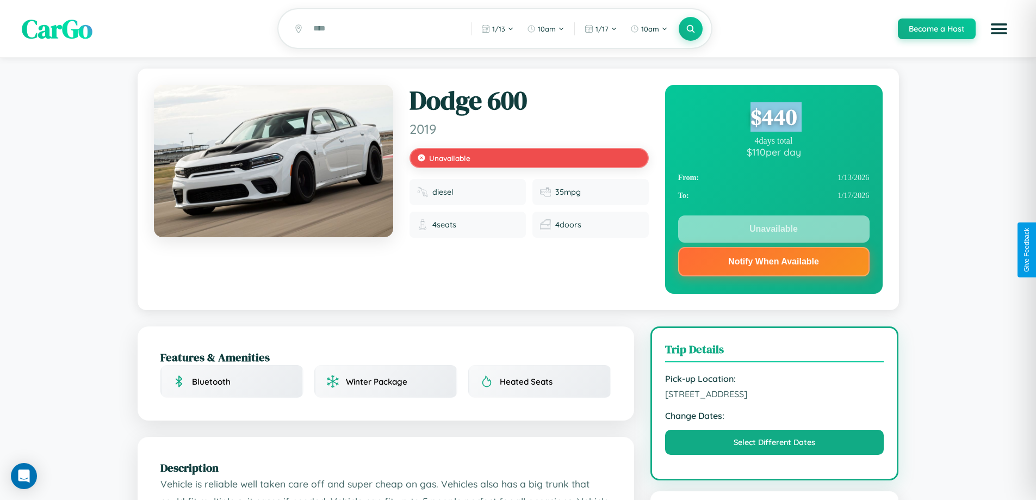
click at [773, 119] on div "$ 440" at bounding box center [773, 116] width 191 height 29
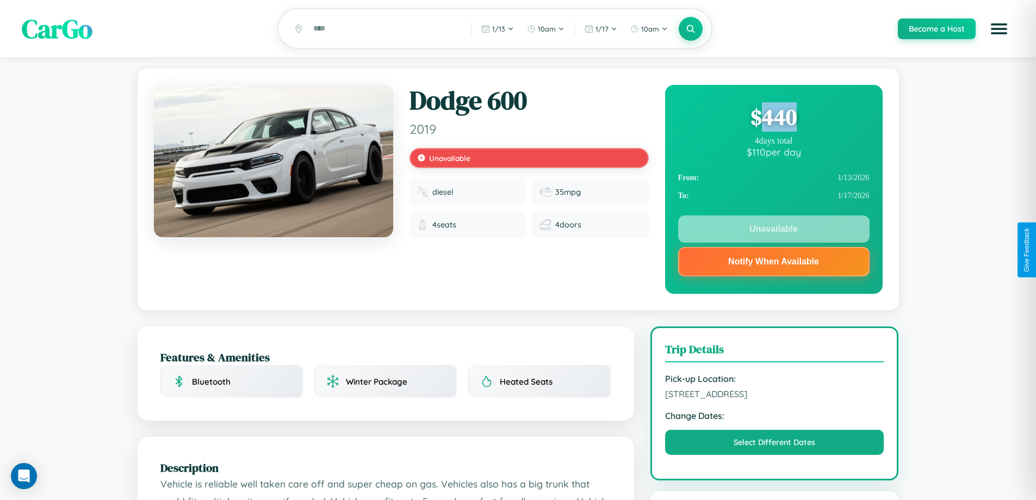
click at [773, 119] on div "$ 440" at bounding box center [773, 116] width 191 height 29
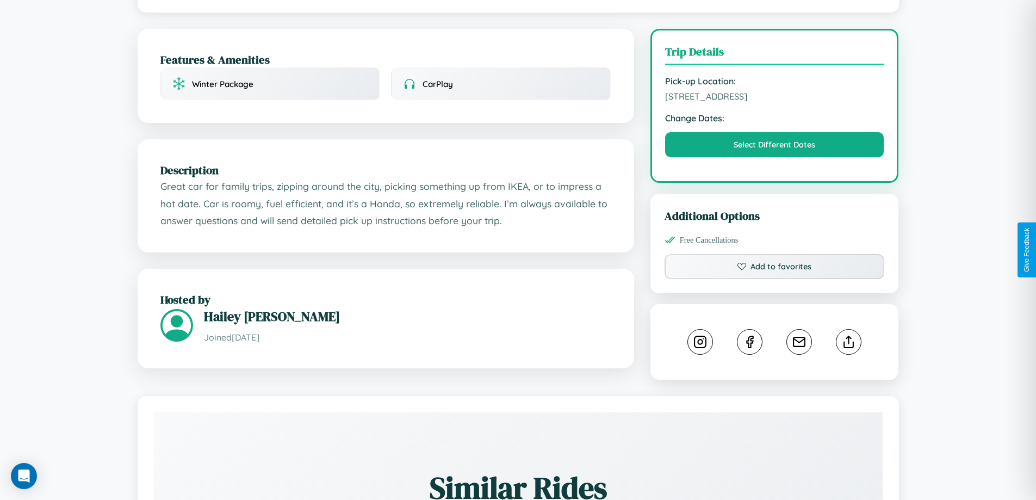
scroll to position [316, 0]
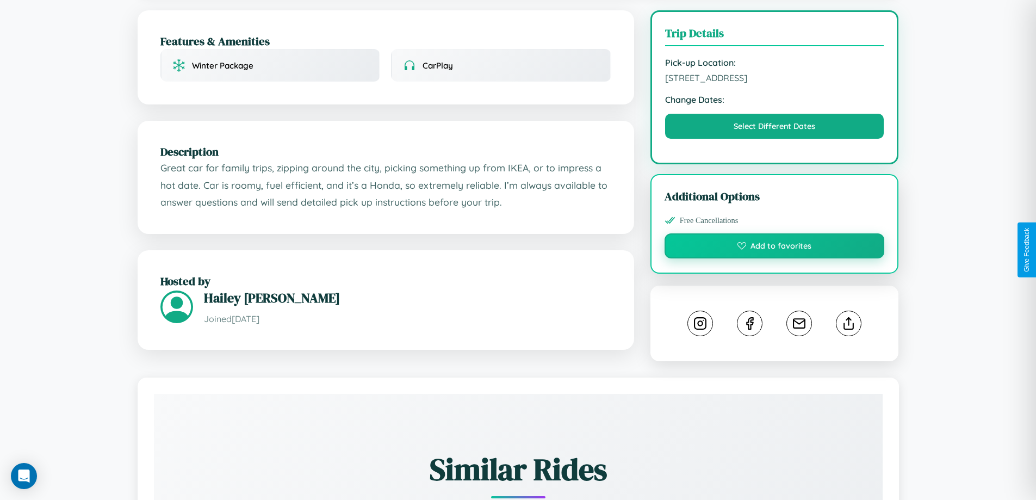
click at [774, 247] on button "Add to favorites" at bounding box center [774, 245] width 220 height 25
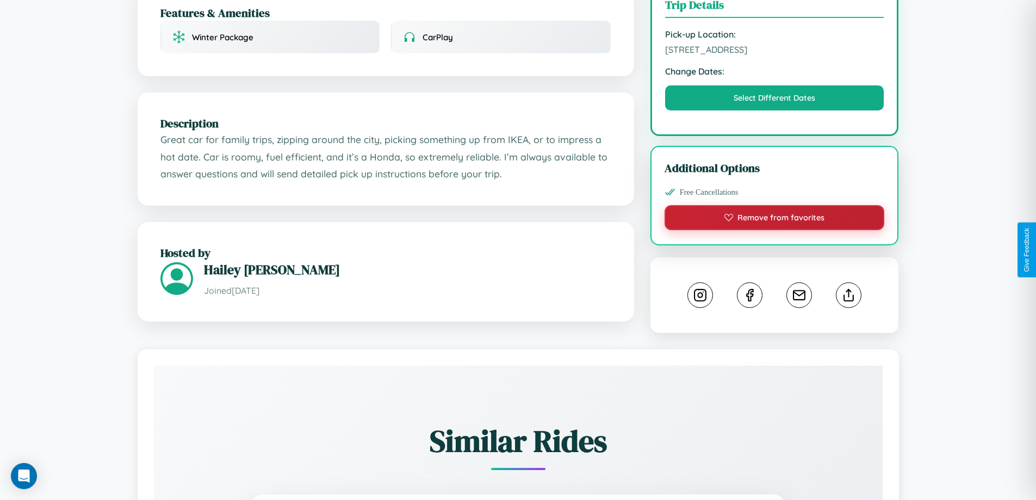
scroll to position [391, 0]
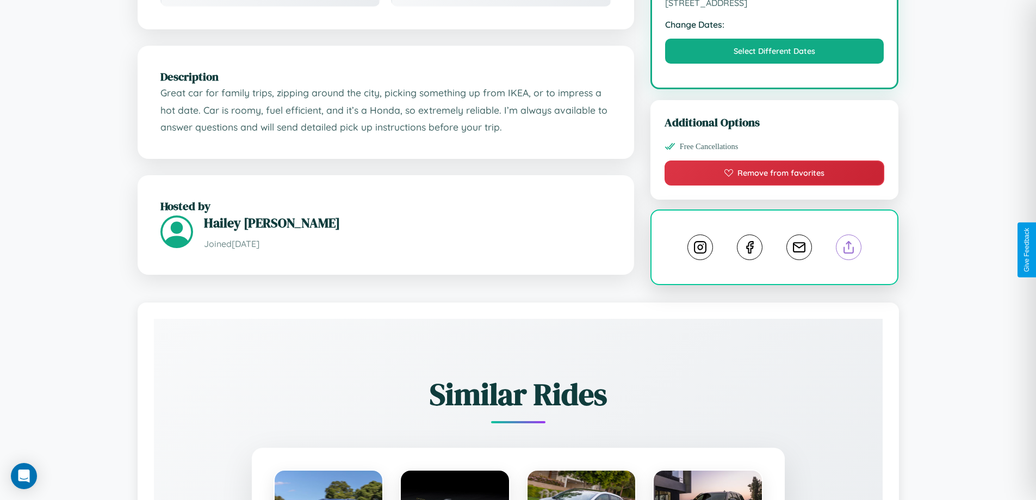
click at [849, 248] on line at bounding box center [849, 245] width 0 height 8
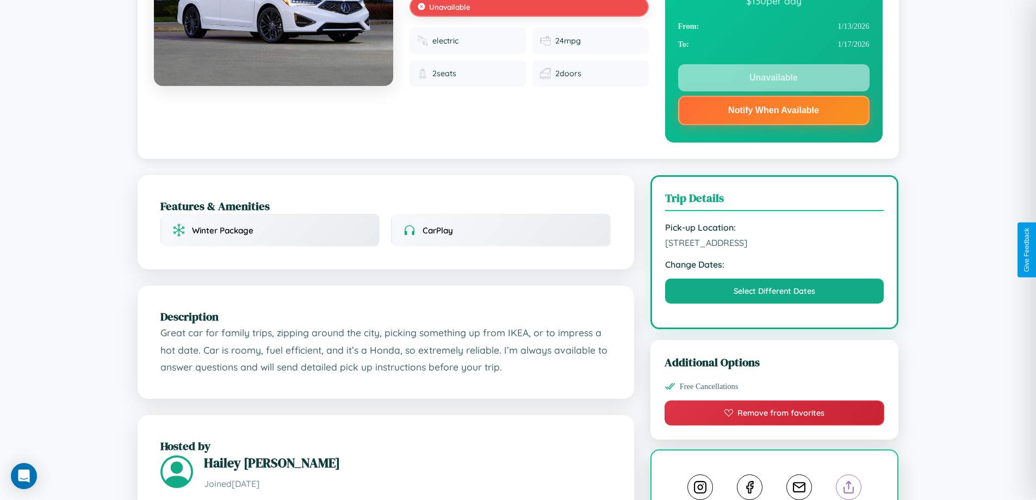
scroll to position [146, 0]
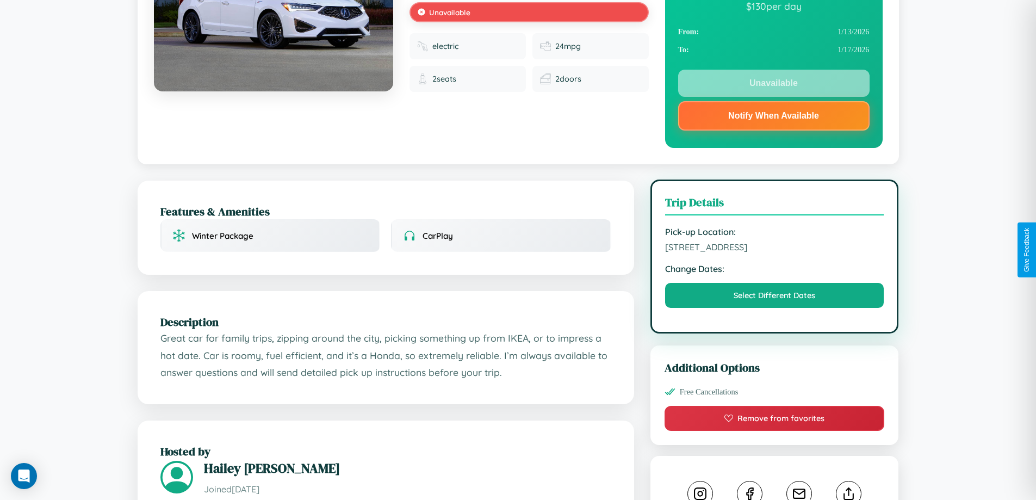
click at [774, 248] on span "1517 School Street London 69941 Sweden" at bounding box center [774, 246] width 219 height 11
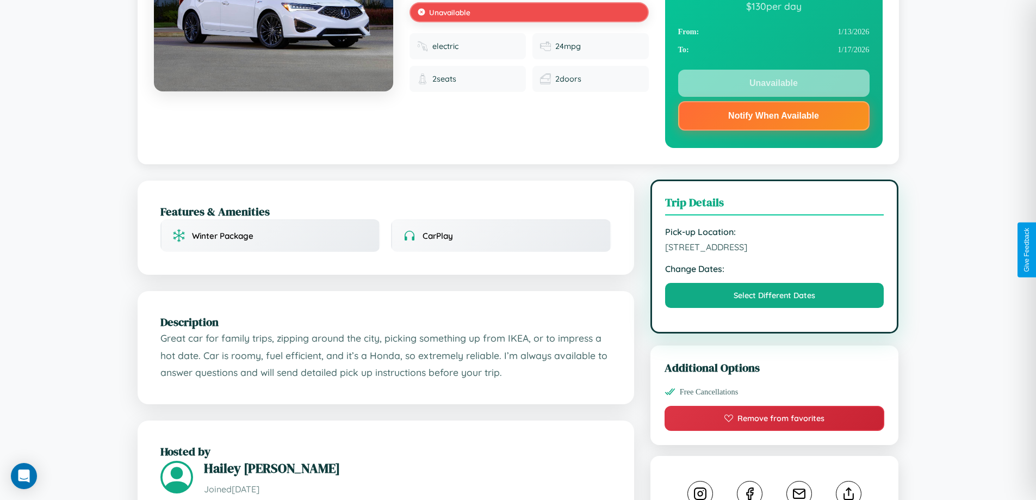
click at [774, 248] on span "1517 School Street London 69941 Sweden" at bounding box center [774, 246] width 219 height 11
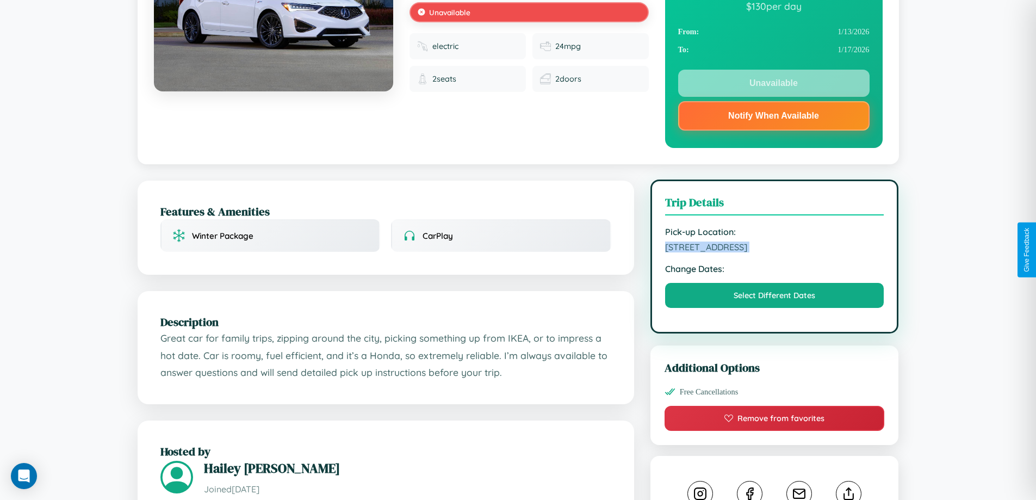
click at [774, 248] on span "1517 School Street London 69941 Sweden" at bounding box center [774, 246] width 219 height 11
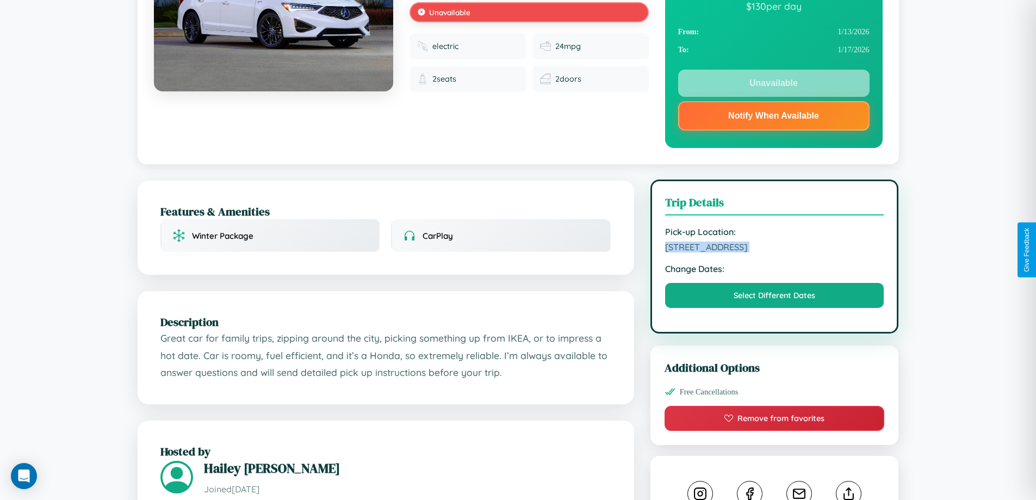
click at [774, 248] on span "1517 School Street London 69941 Sweden" at bounding box center [774, 246] width 219 height 11
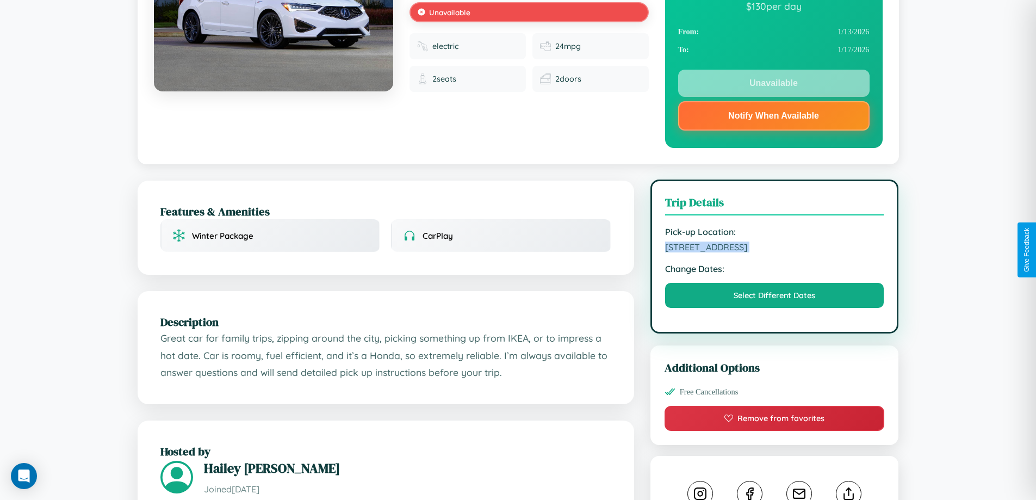
click at [774, 248] on span "1517 School Street London 69941 Sweden" at bounding box center [774, 246] width 219 height 11
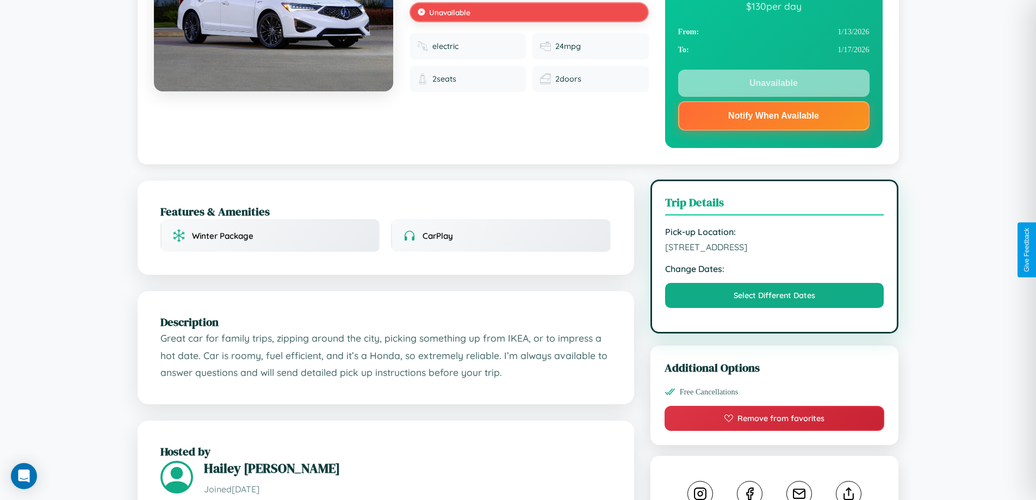
scroll to position [0, 0]
